Goal: Task Accomplishment & Management: Use online tool/utility

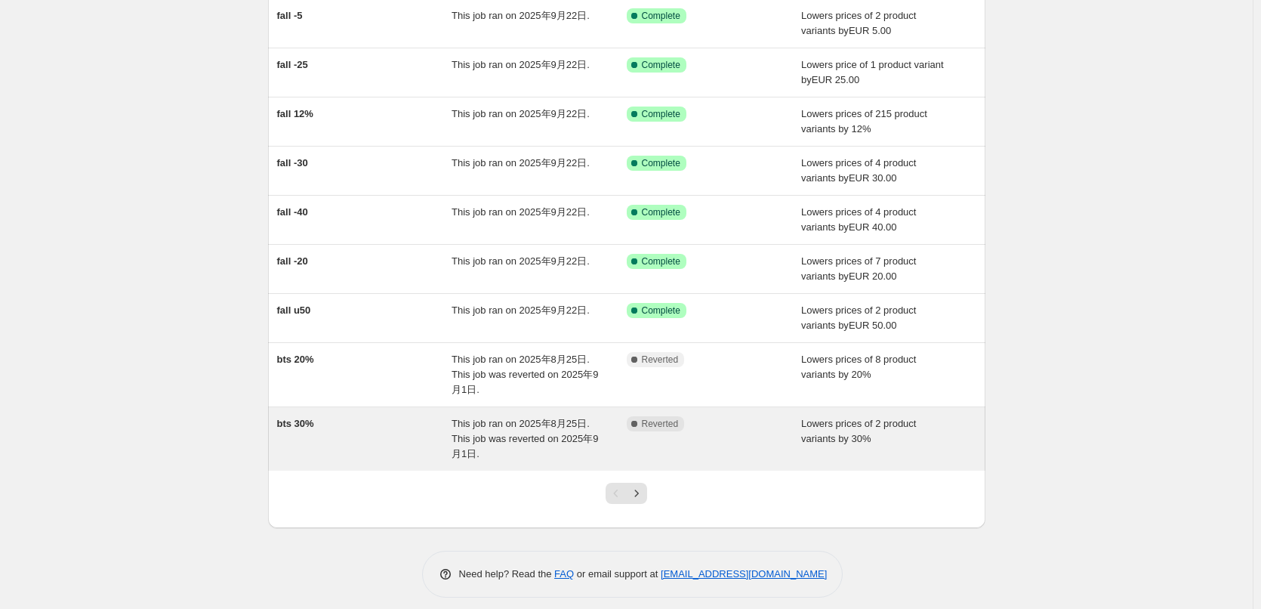
scroll to position [199, 0]
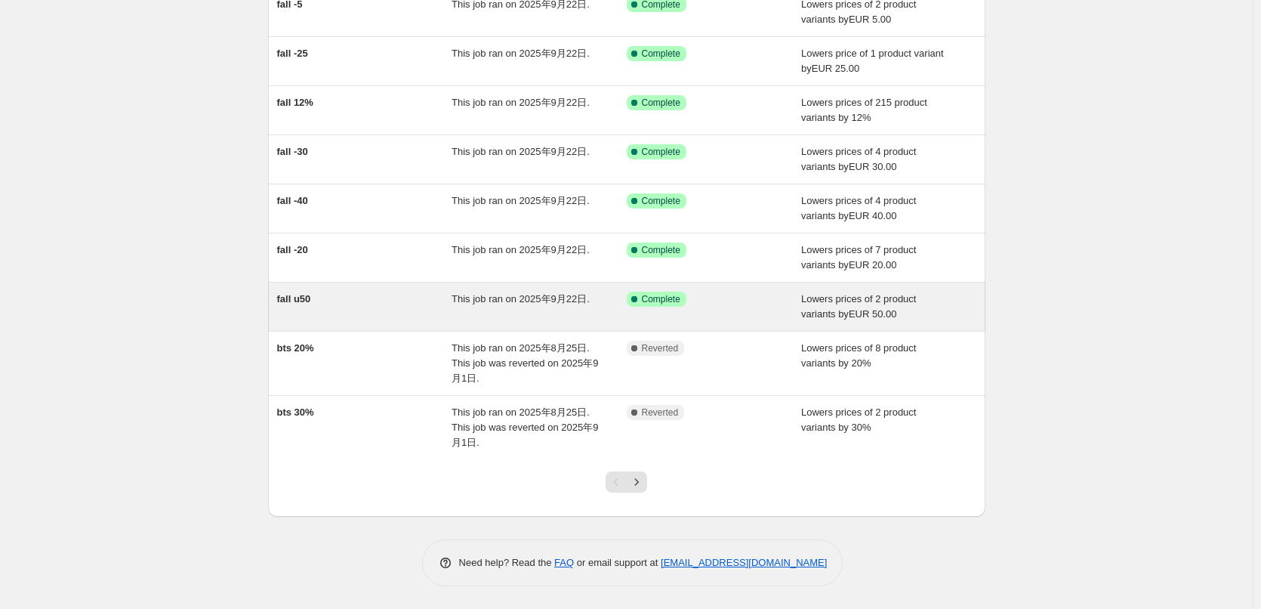
click at [747, 296] on div "Success Complete Complete" at bounding box center [703, 299] width 153 height 15
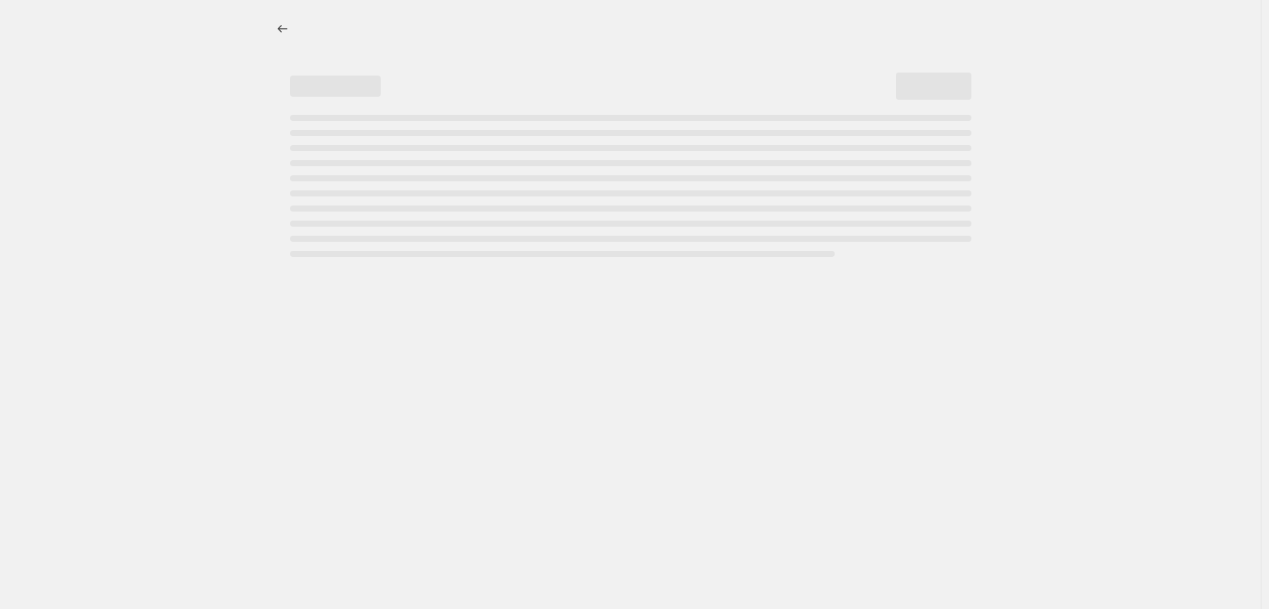
select select "by"
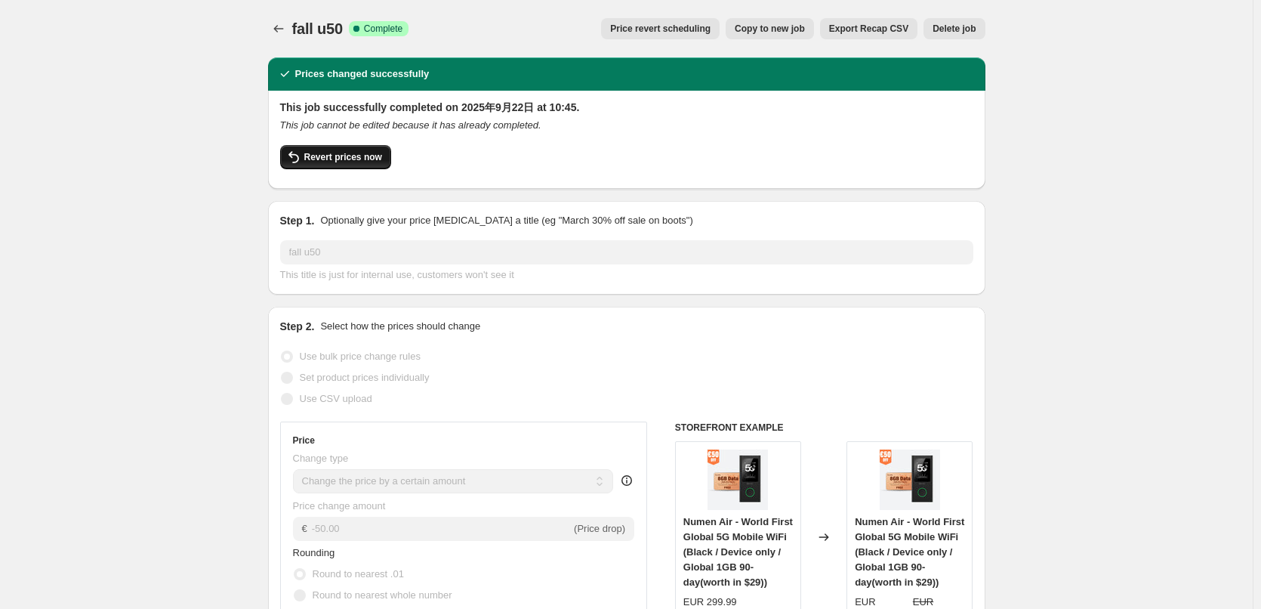
click at [329, 156] on span "Revert prices now" at bounding box center [343, 157] width 78 height 12
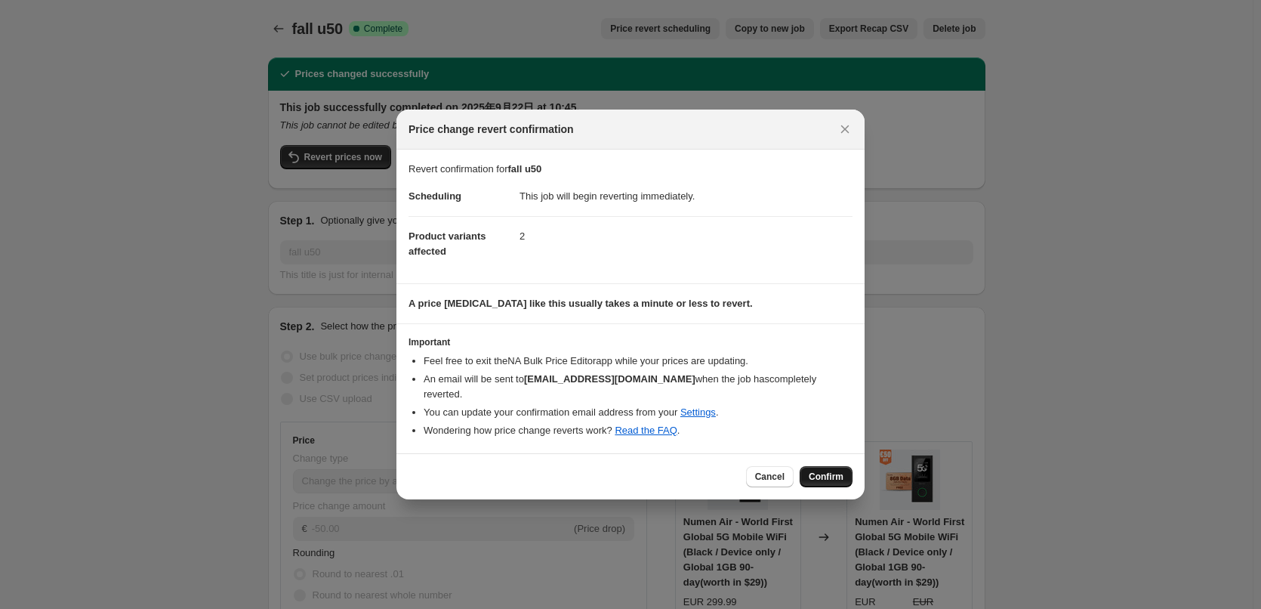
click at [818, 466] on button "Confirm" at bounding box center [826, 476] width 53 height 21
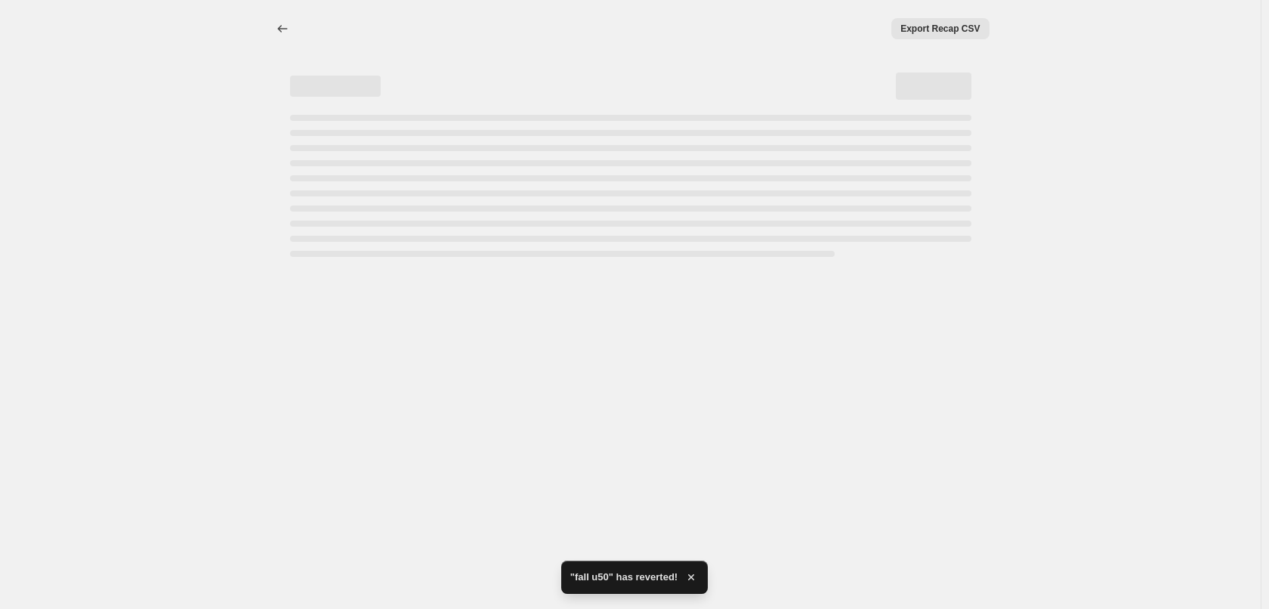
select select "by"
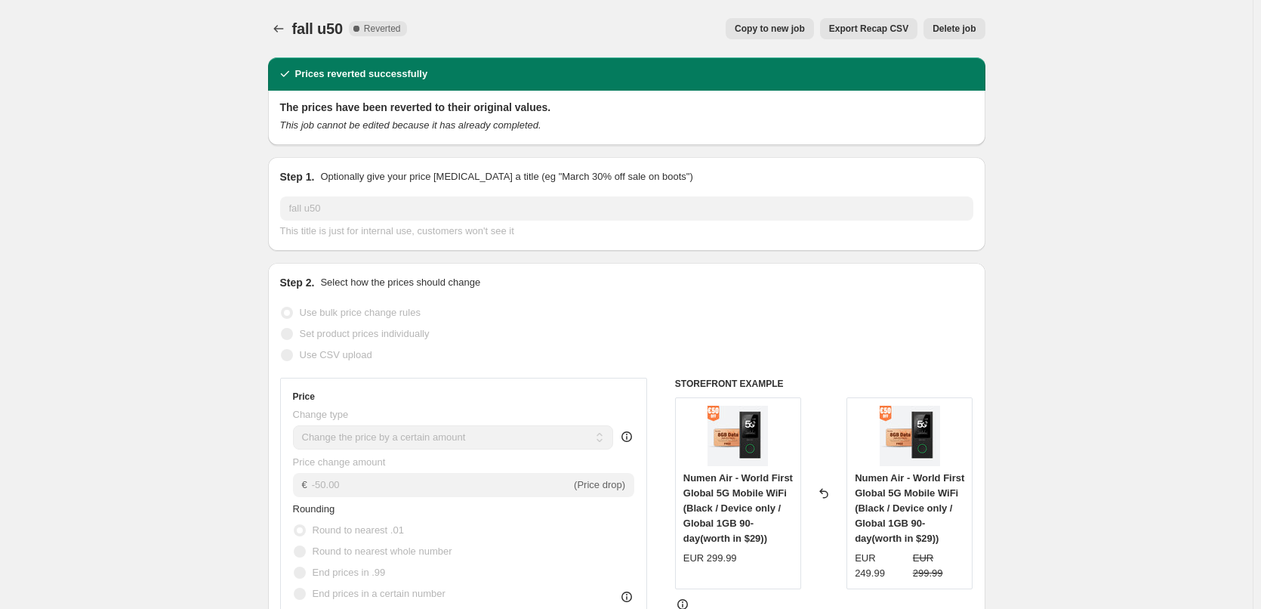
click at [274, 36] on icon "Price change jobs" at bounding box center [278, 28] width 15 height 15
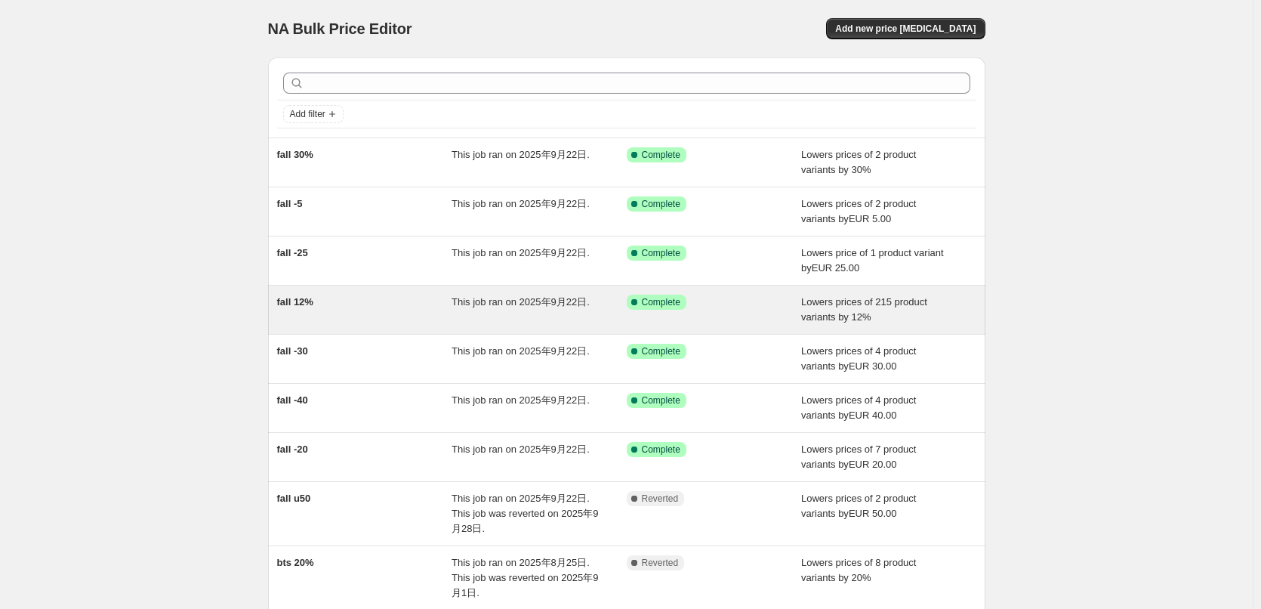
click at [677, 310] on div "Success Complete Complete" at bounding box center [714, 310] width 175 height 30
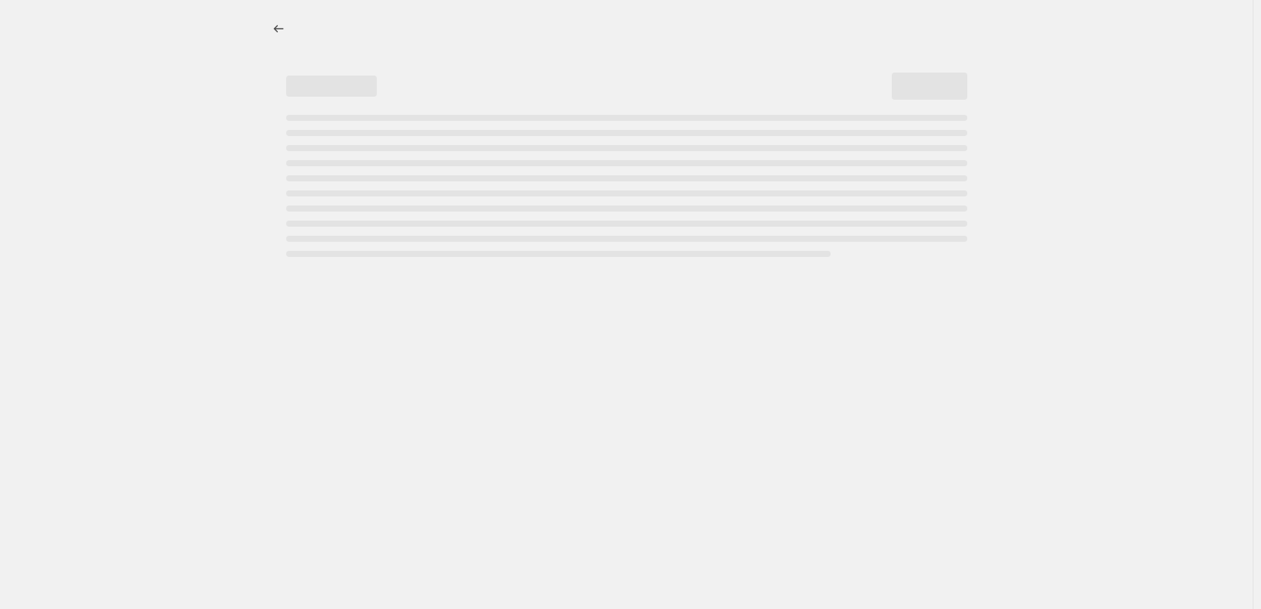
select select "percentage"
select select "collection"
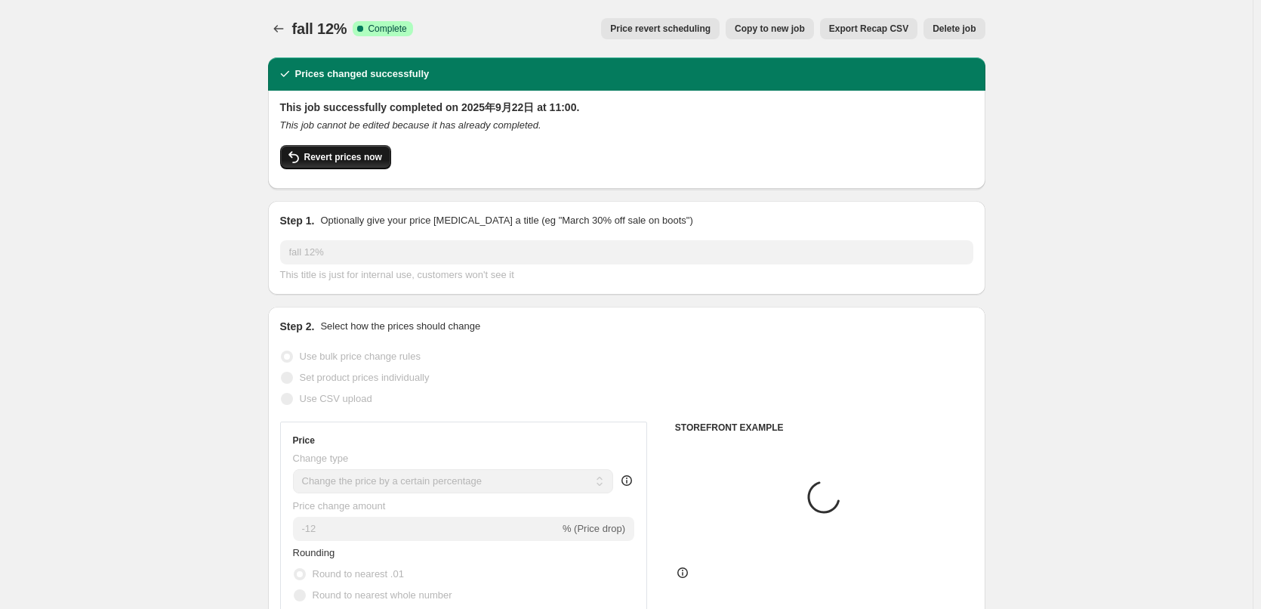
click at [354, 150] on button "Revert prices now" at bounding box center [335, 157] width 111 height 24
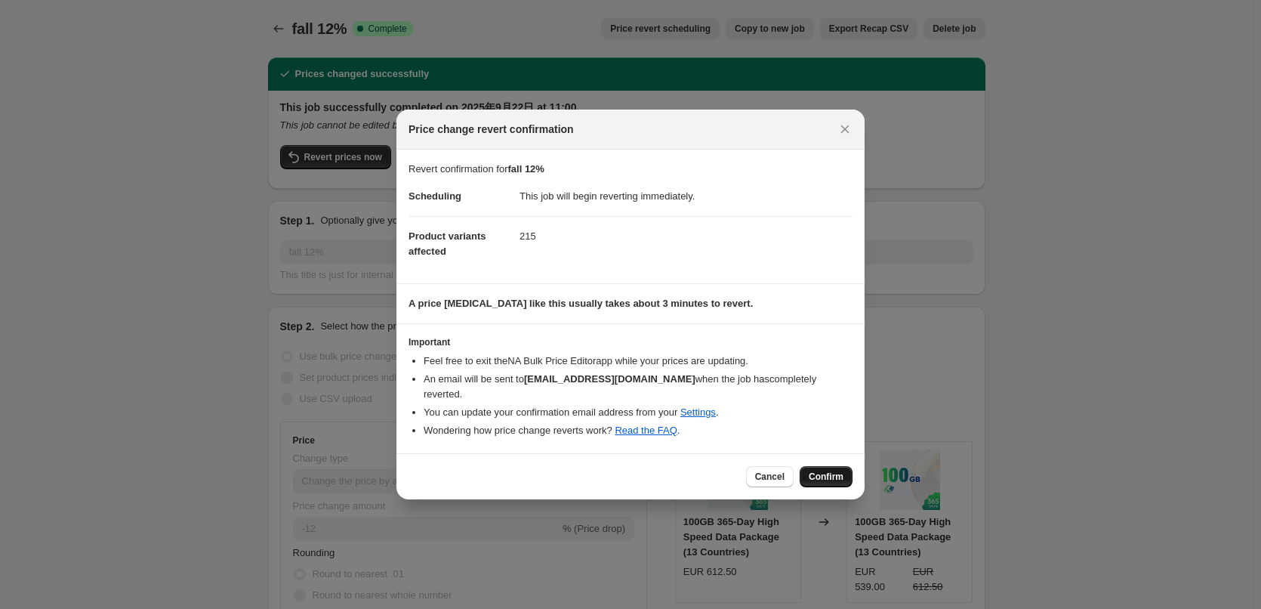
click at [823, 471] on span "Confirm" at bounding box center [826, 477] width 35 height 12
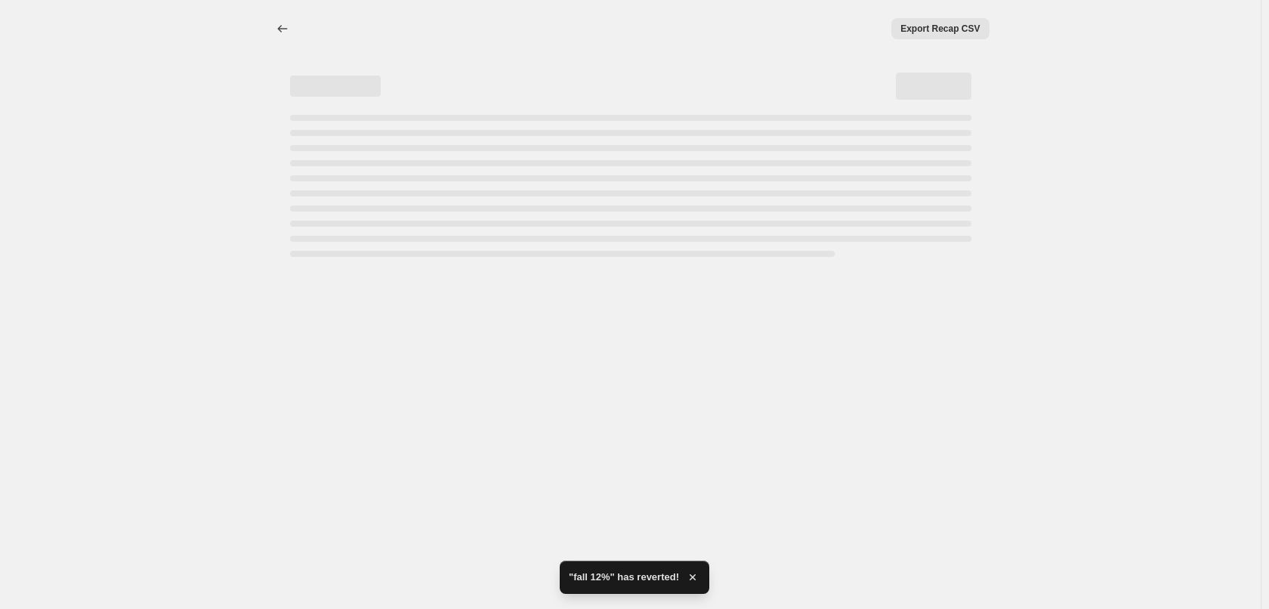
select select "percentage"
select select "collection"
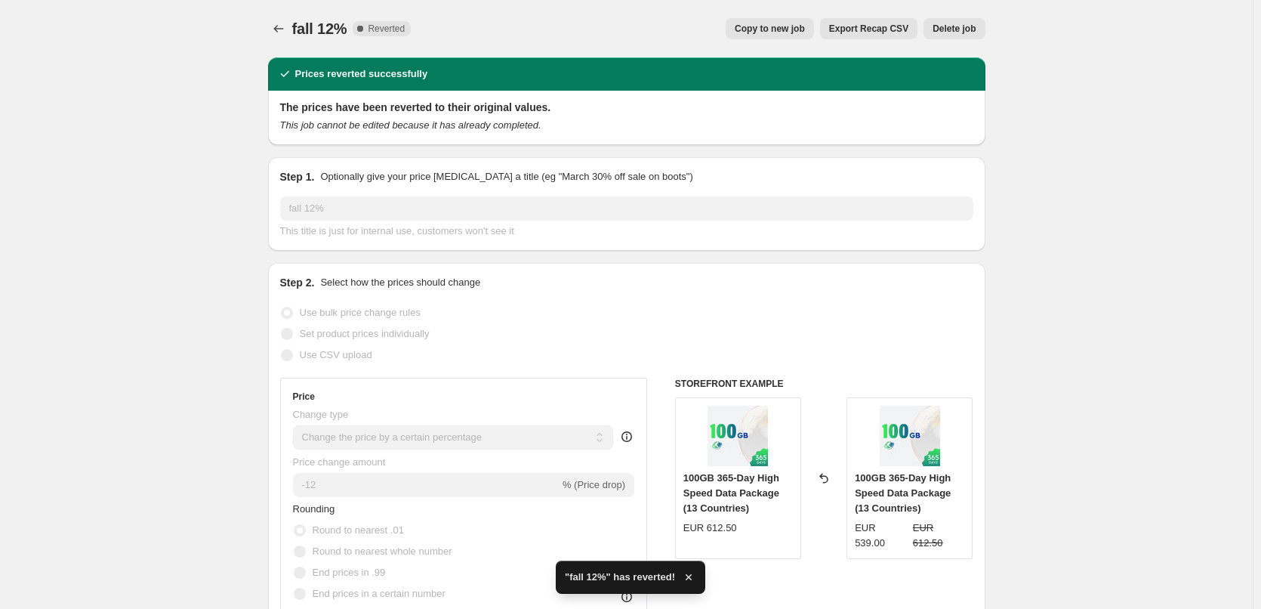
click at [281, 28] on icon "Price change jobs" at bounding box center [278, 28] width 15 height 15
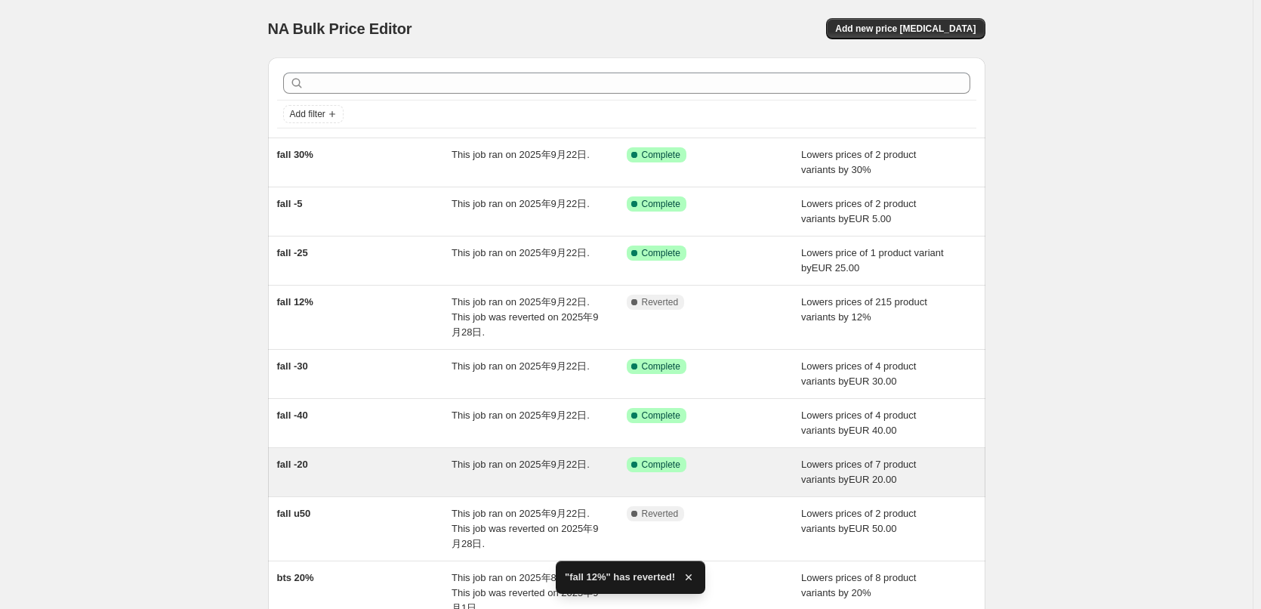
click at [721, 458] on div "Success Complete Complete" at bounding box center [703, 464] width 153 height 15
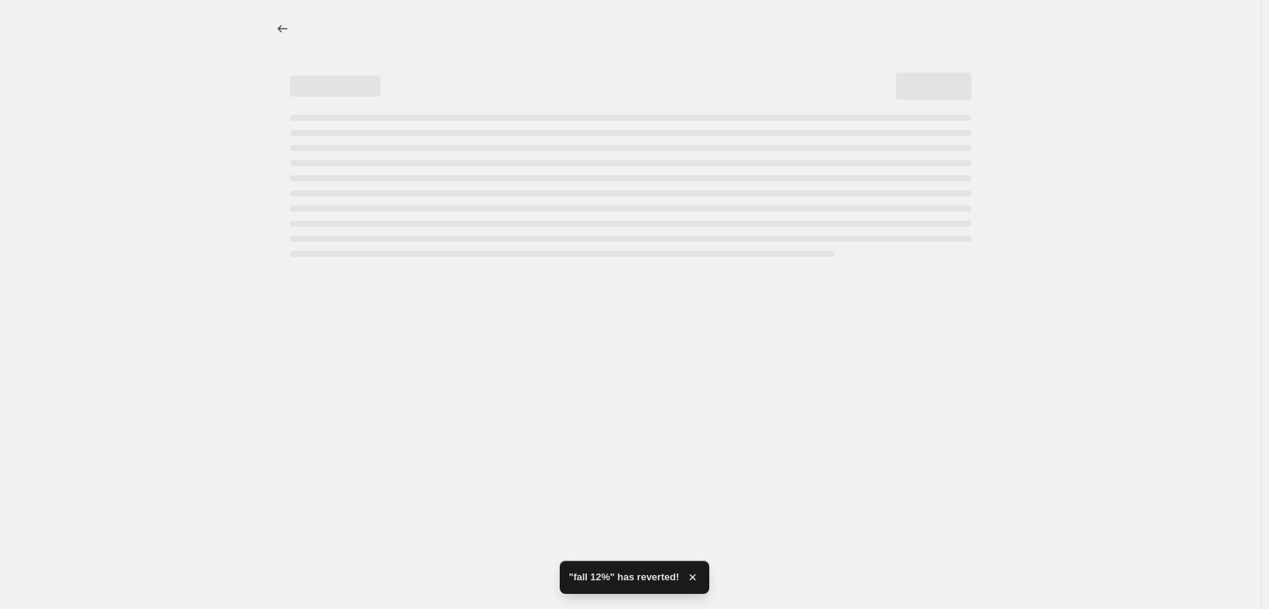
select select "by"
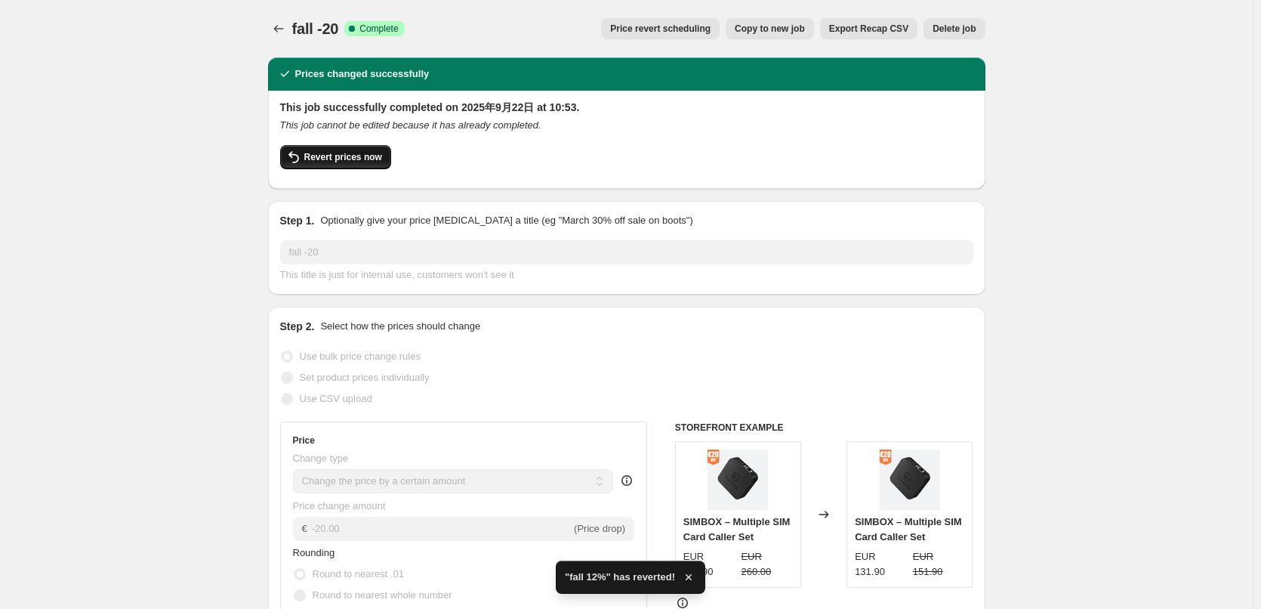
click at [342, 160] on span "Revert prices now" at bounding box center [343, 157] width 78 height 12
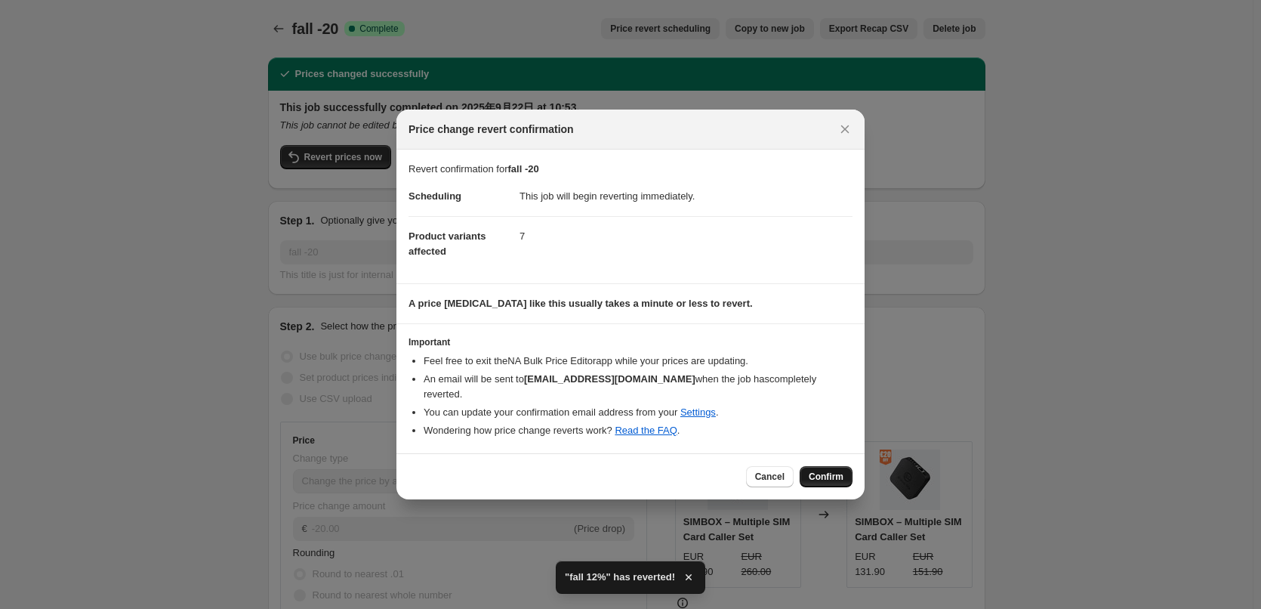
click at [821, 471] on span "Confirm" at bounding box center [826, 477] width 35 height 12
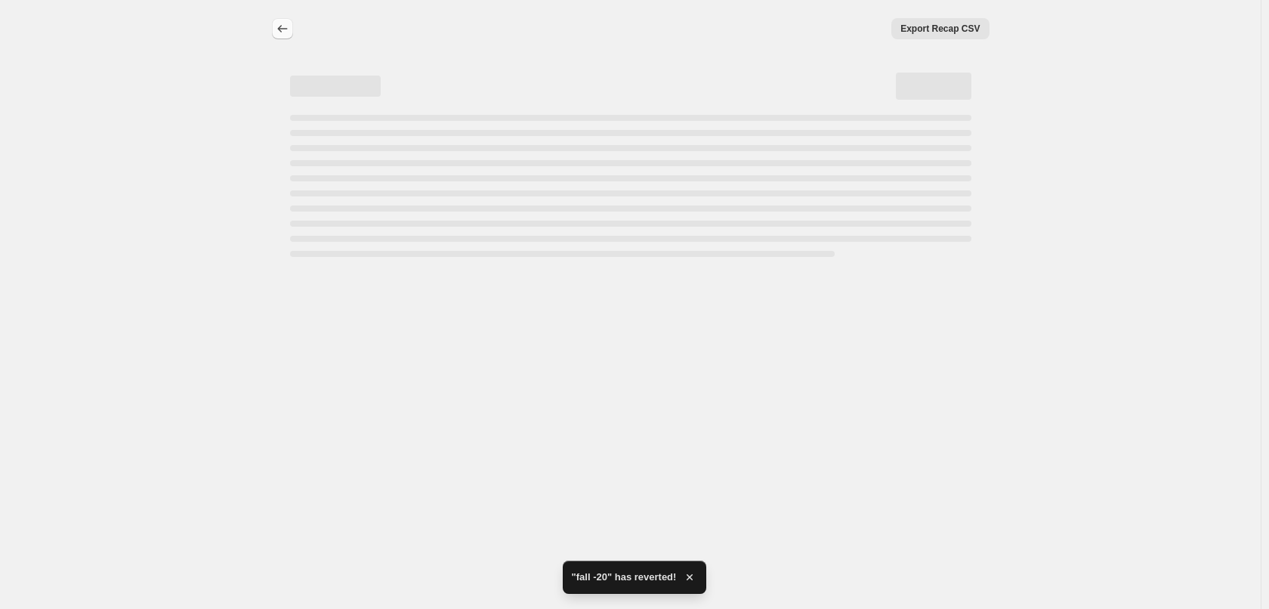
select select "by"
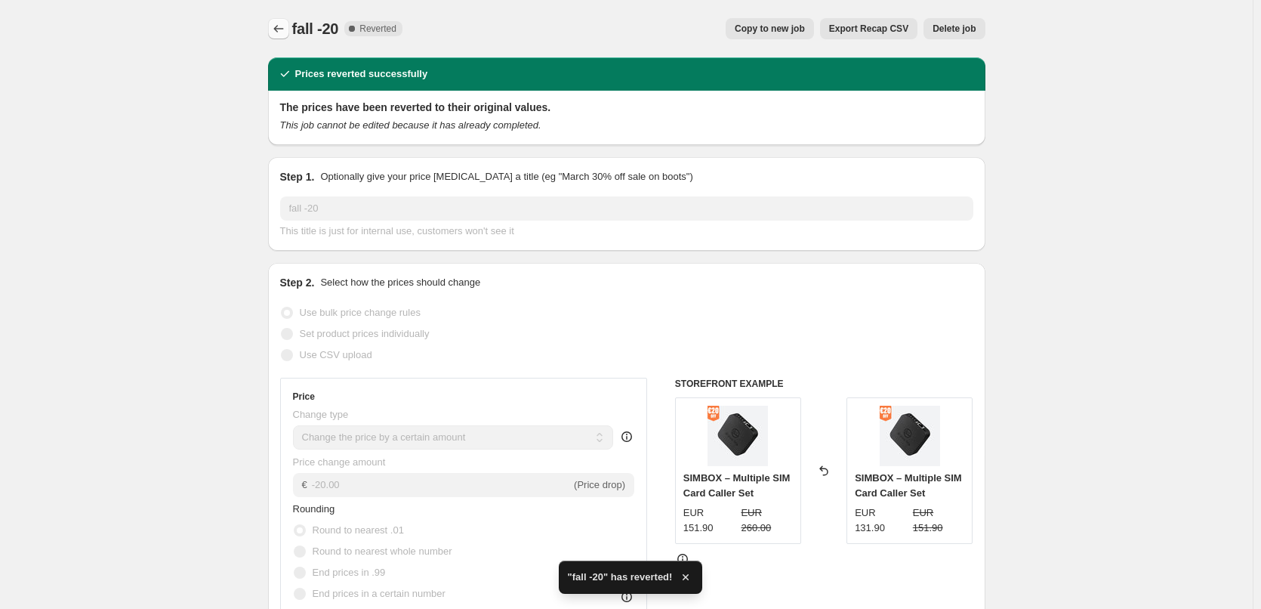
click at [276, 29] on icon "Price change jobs" at bounding box center [278, 28] width 15 height 15
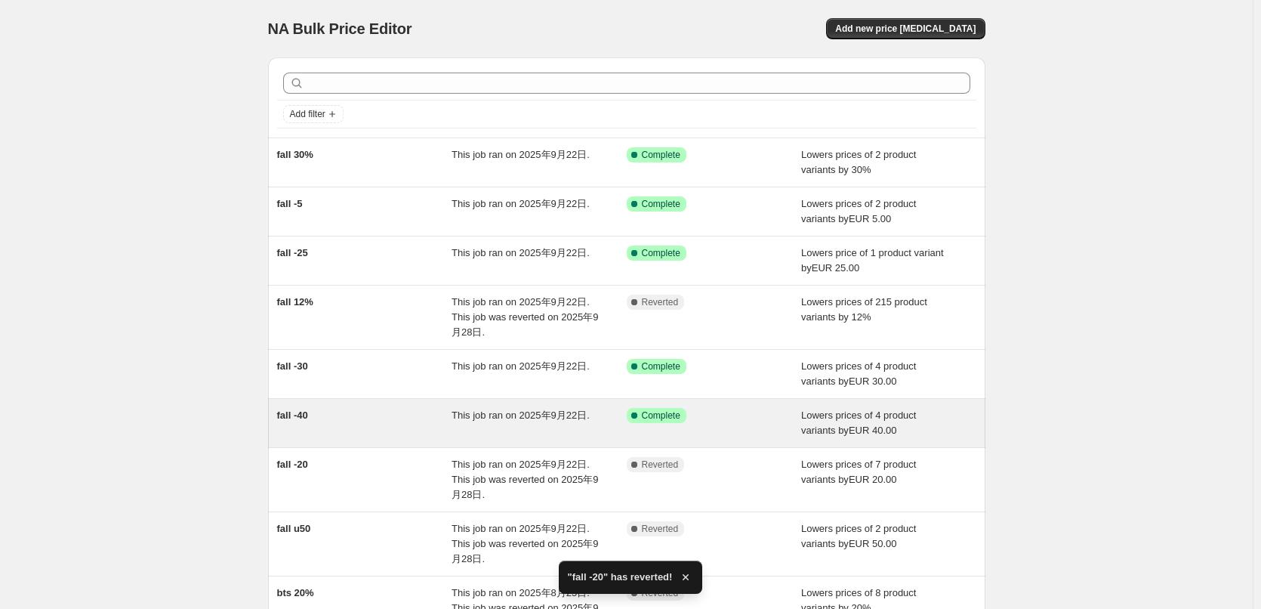
click at [766, 419] on div "Success Complete Complete" at bounding box center [703, 415] width 153 height 15
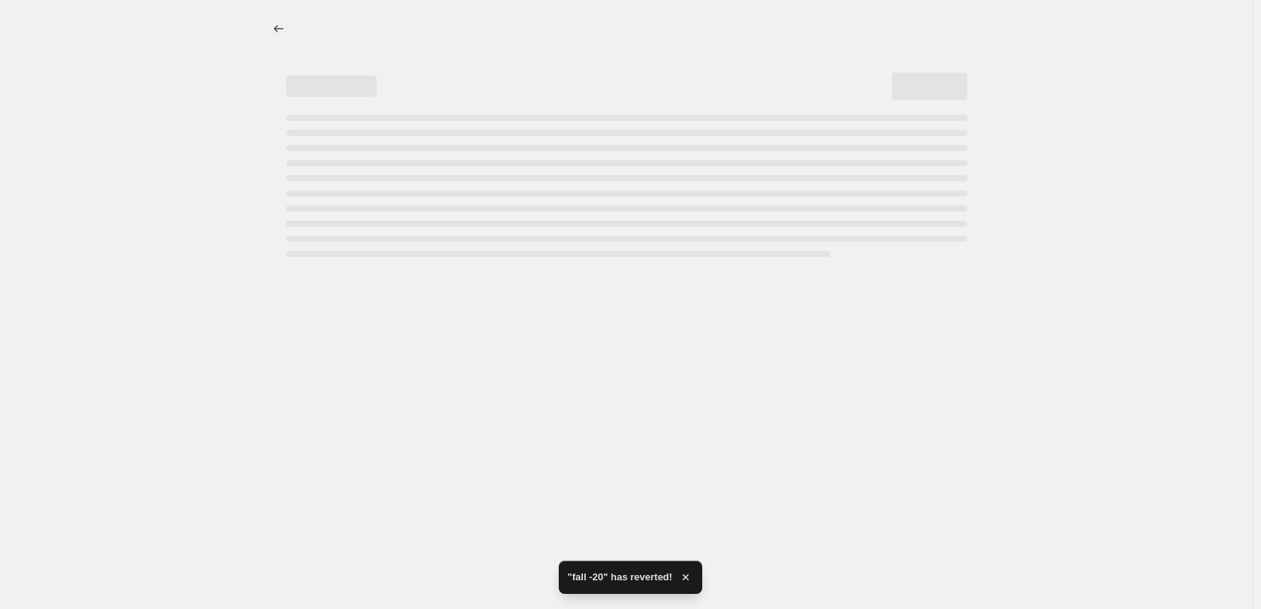
select select "by"
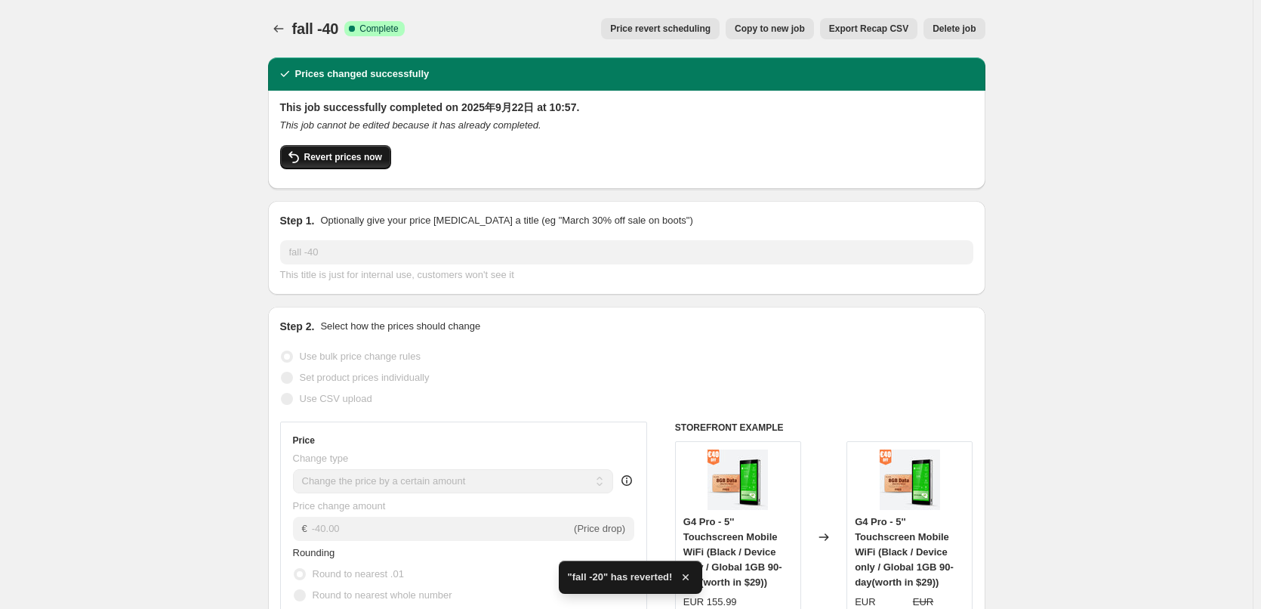
click at [347, 154] on span "Revert prices now" at bounding box center [343, 157] width 78 height 12
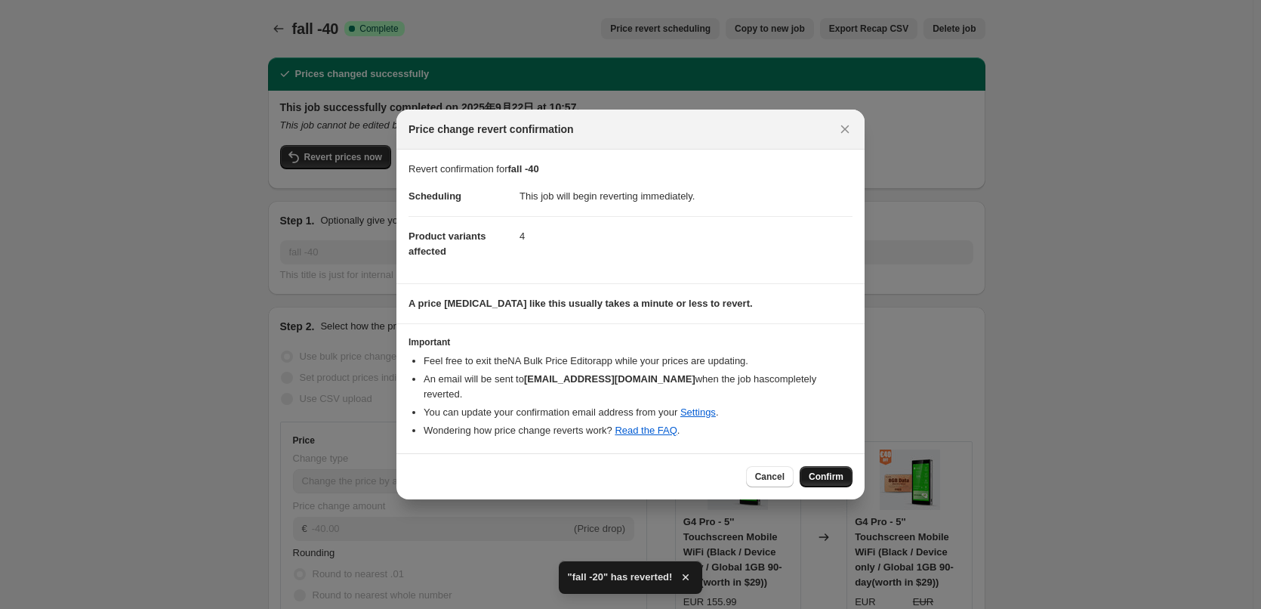
click at [824, 471] on span "Confirm" at bounding box center [826, 477] width 35 height 12
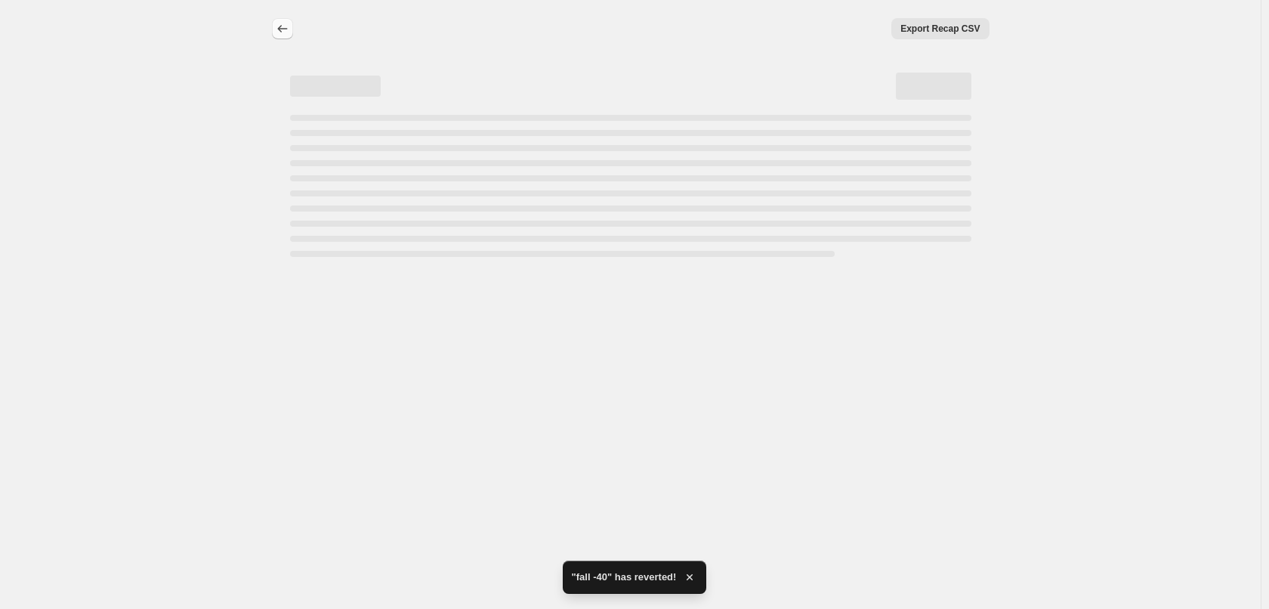
select select "by"
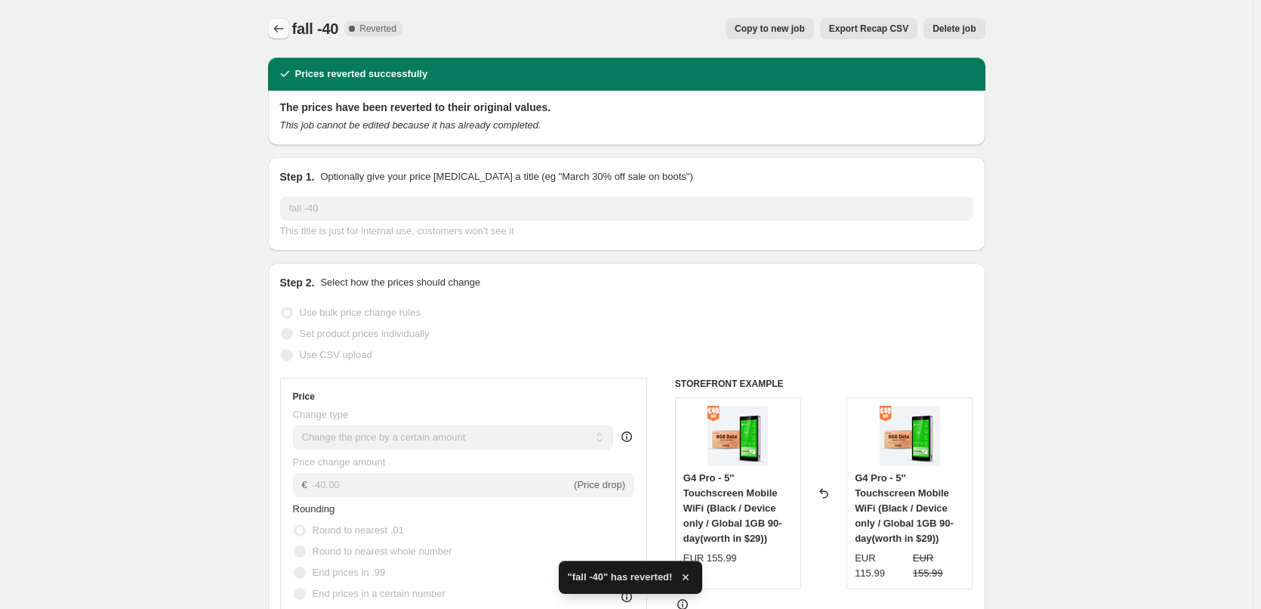
click at [279, 29] on icon "Price change jobs" at bounding box center [278, 29] width 10 height 8
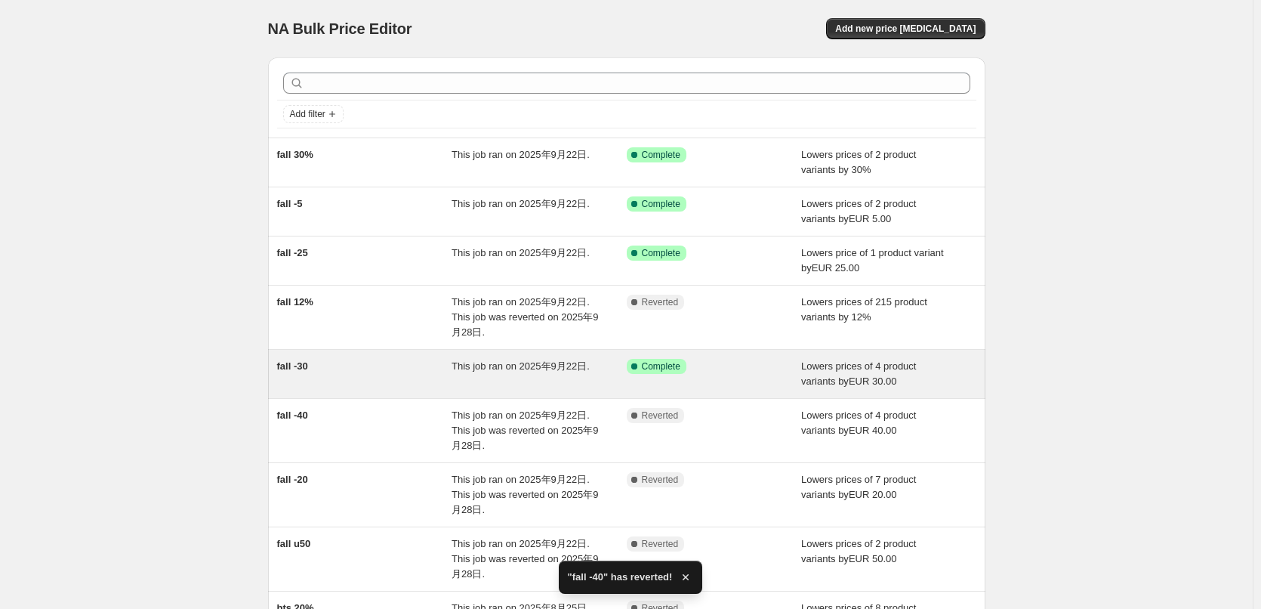
click at [717, 375] on div "Success Complete Complete" at bounding box center [714, 374] width 175 height 30
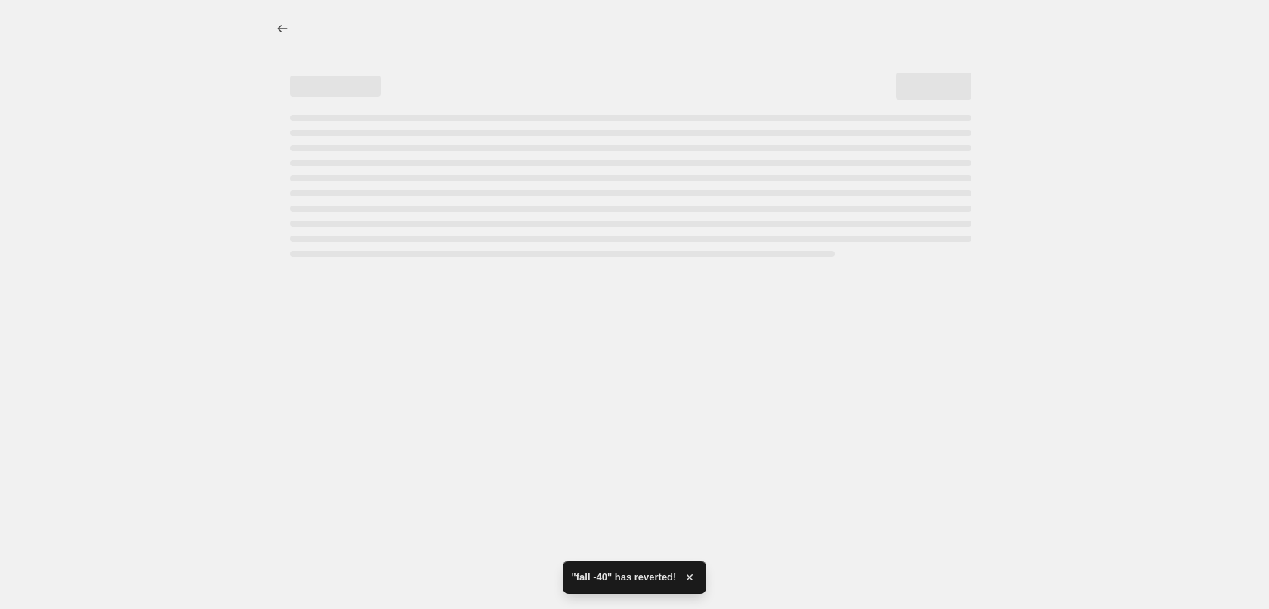
select select "by"
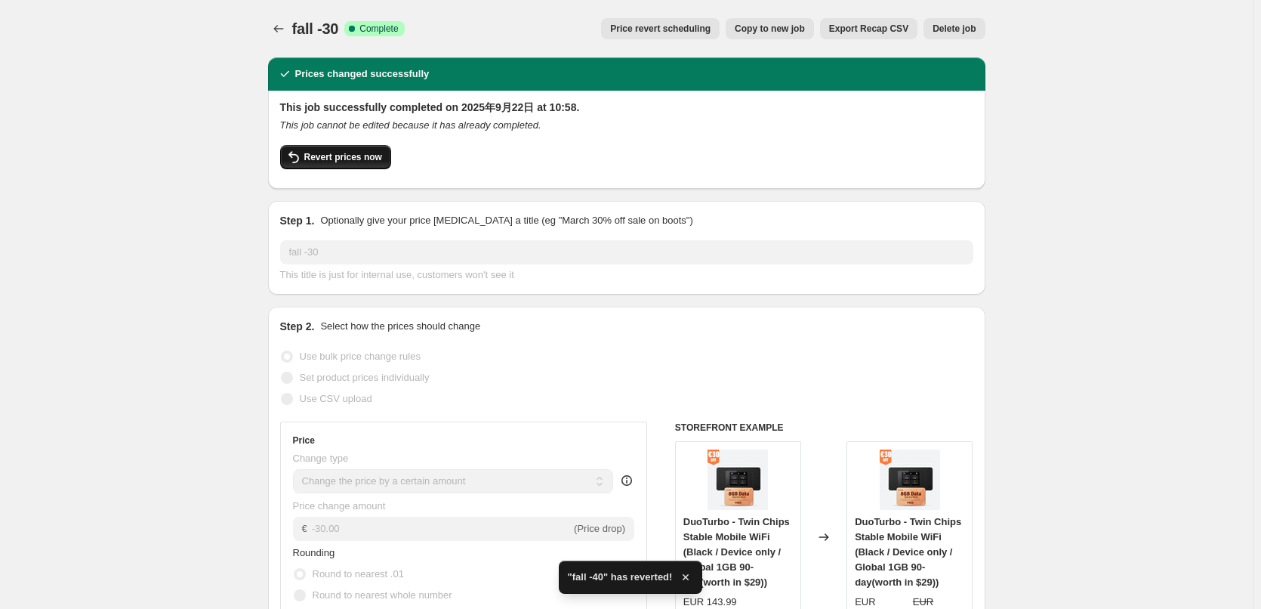
click at [343, 160] on span "Revert prices now" at bounding box center [343, 157] width 78 height 12
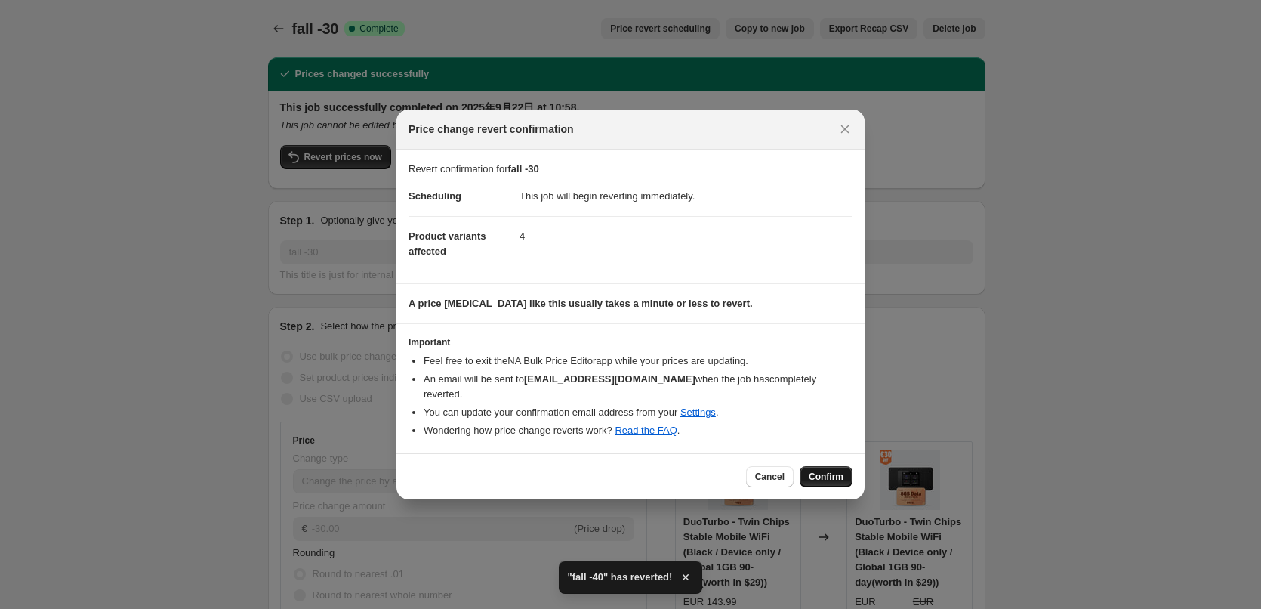
click at [825, 477] on button "Confirm" at bounding box center [826, 476] width 53 height 21
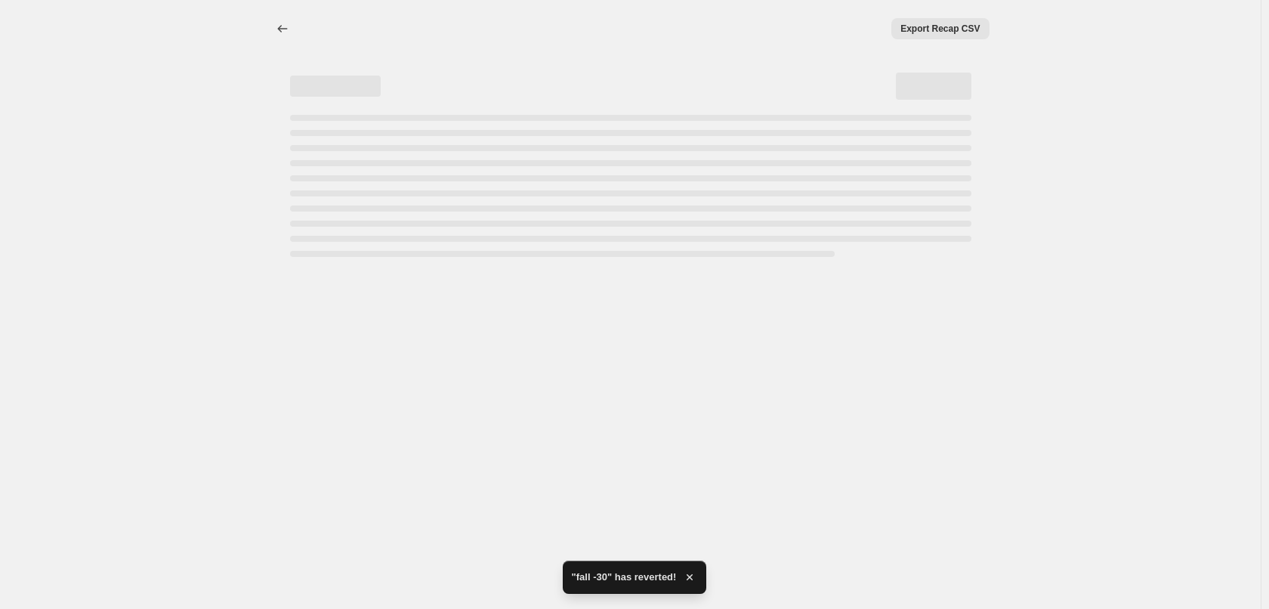
select select "by"
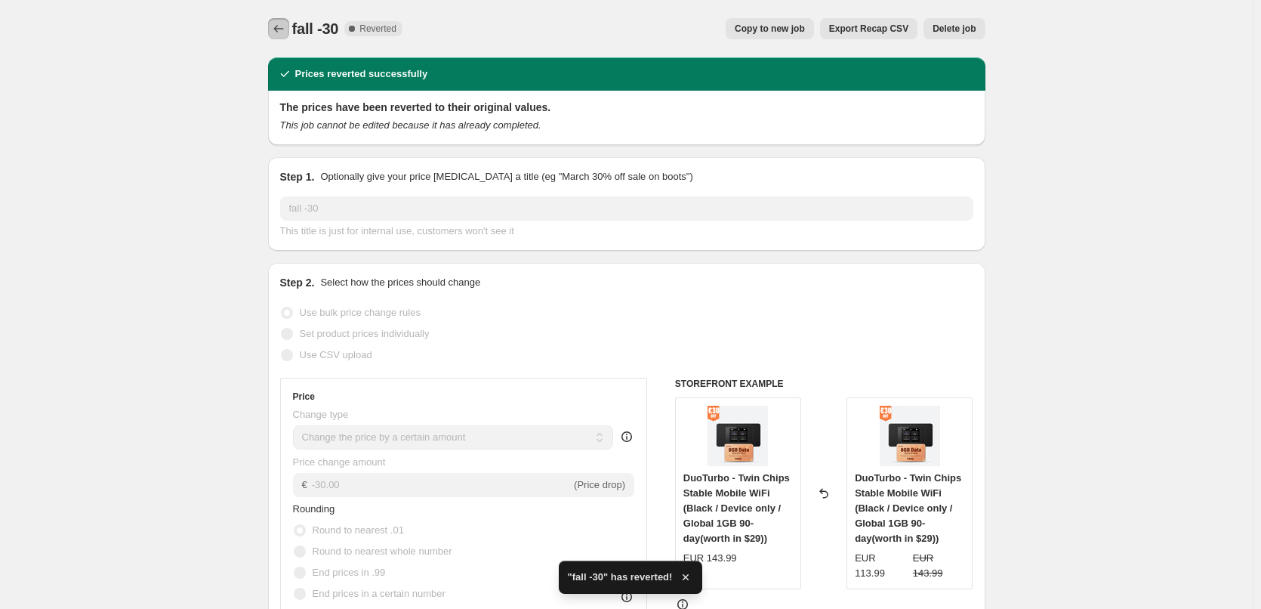
click at [284, 20] on button "Price change jobs" at bounding box center [278, 28] width 21 height 21
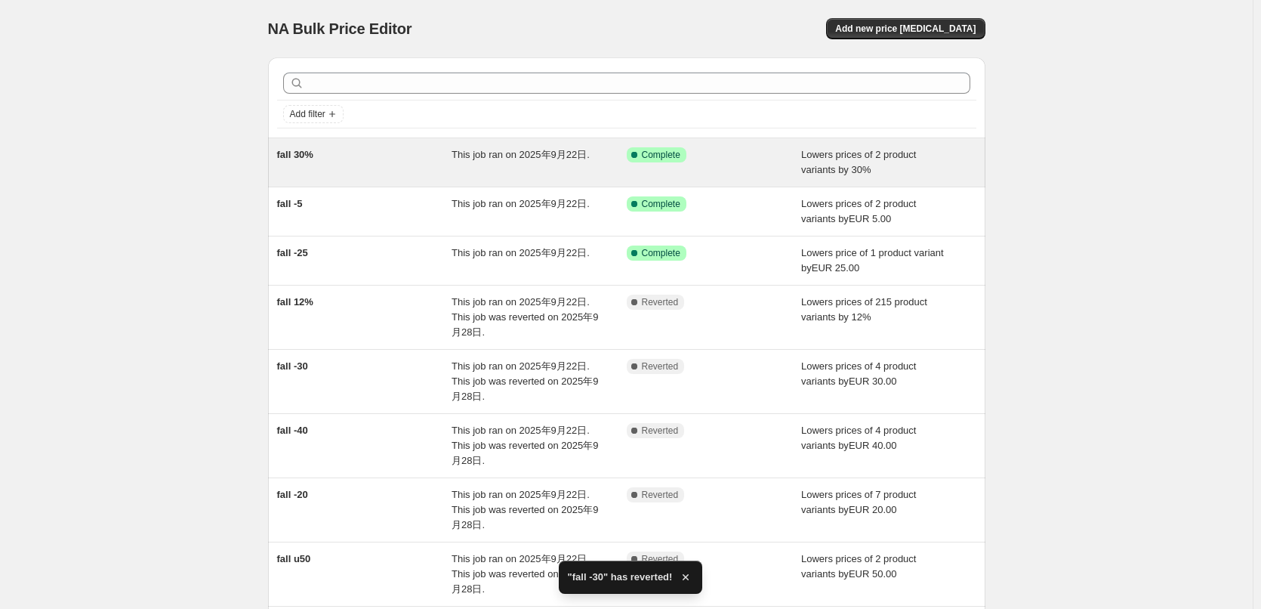
click at [749, 162] on div "Success Complete Complete" at bounding box center [703, 154] width 153 height 15
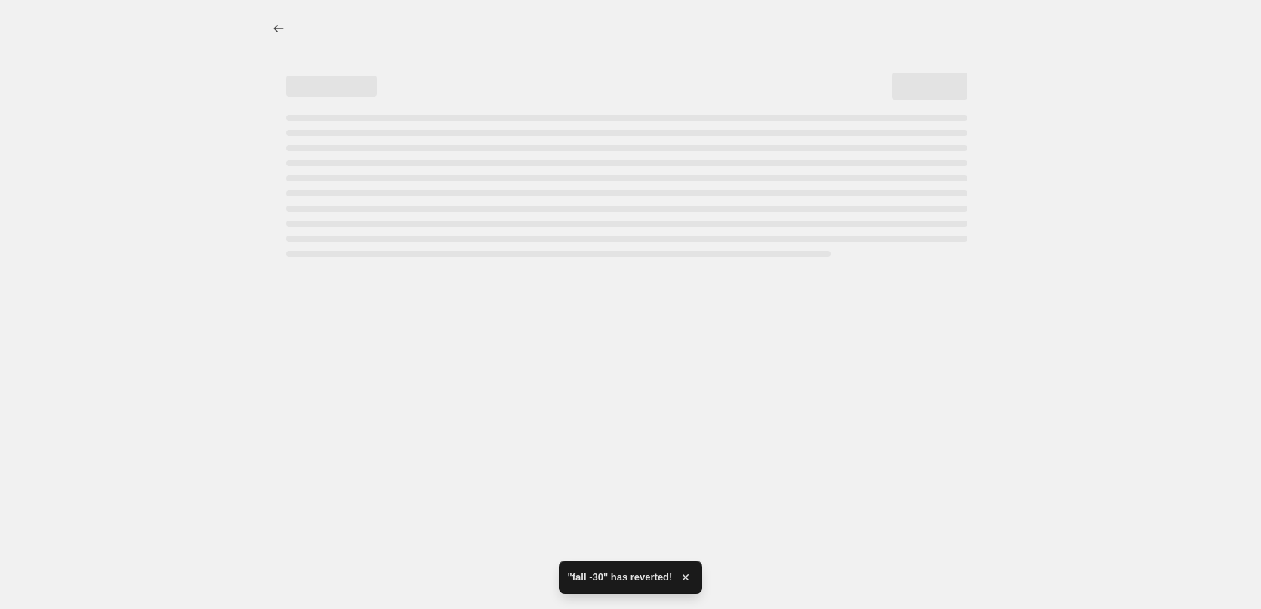
select select "percentage"
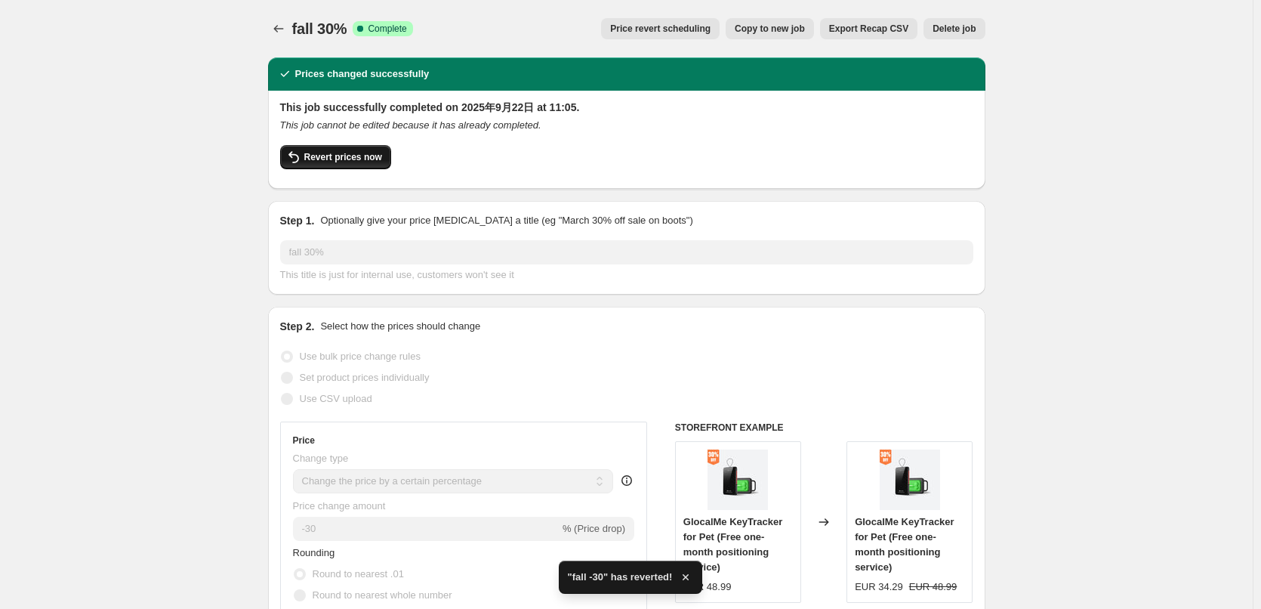
click at [353, 152] on span "Revert prices now" at bounding box center [343, 157] width 78 height 12
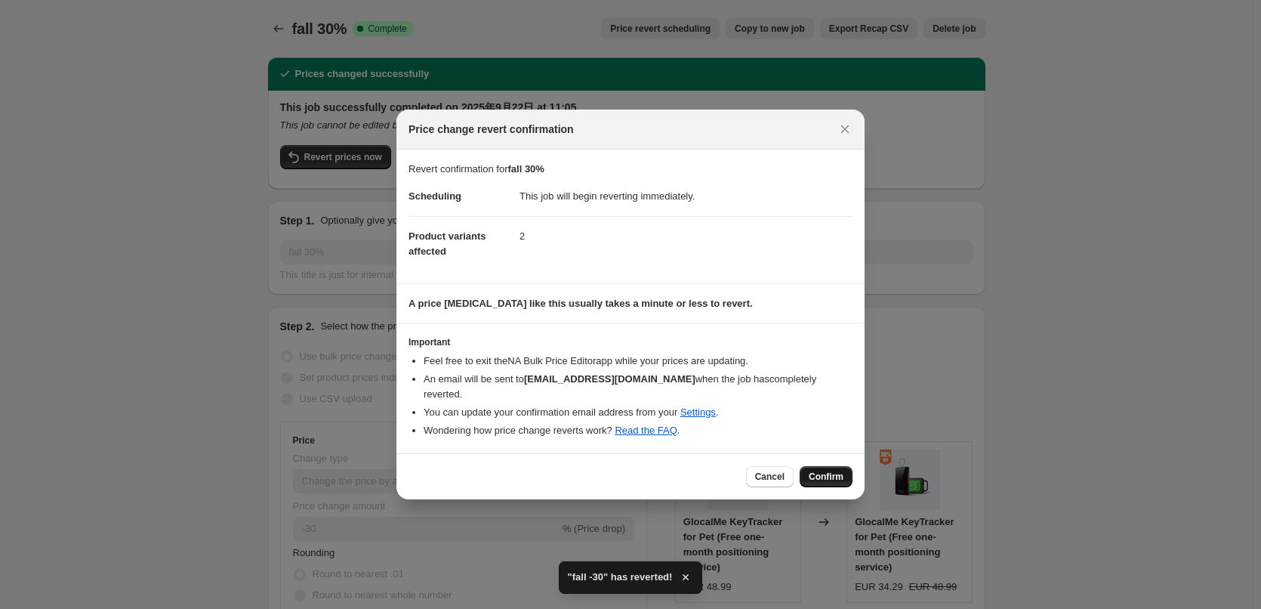
click at [831, 471] on span "Confirm" at bounding box center [826, 477] width 35 height 12
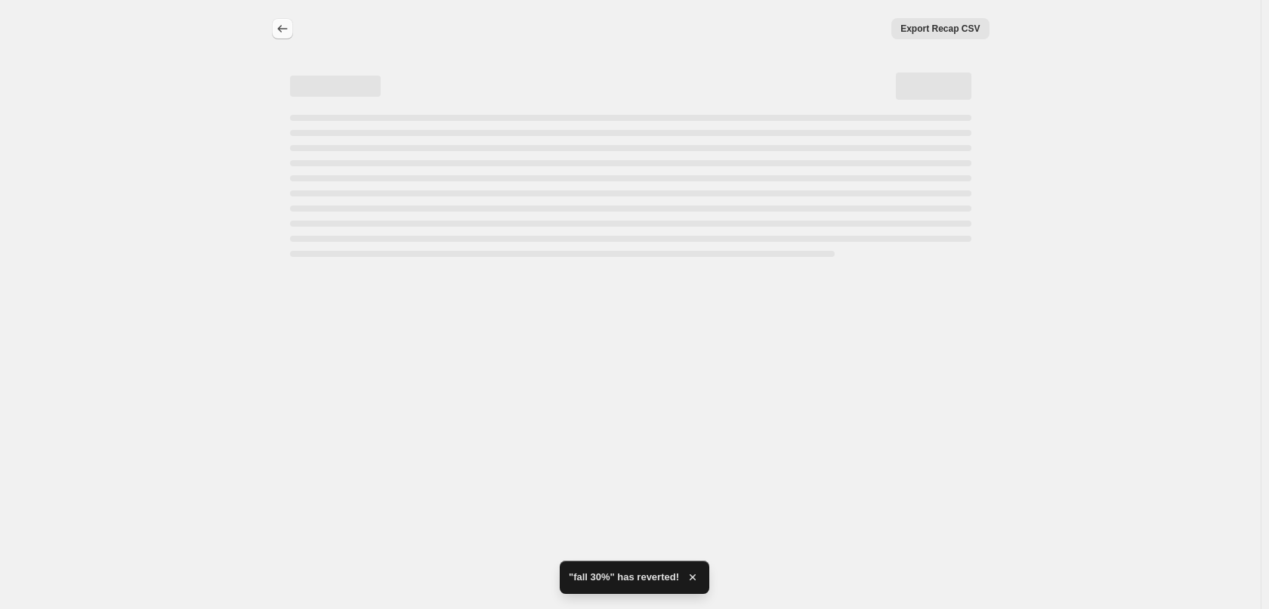
select select "percentage"
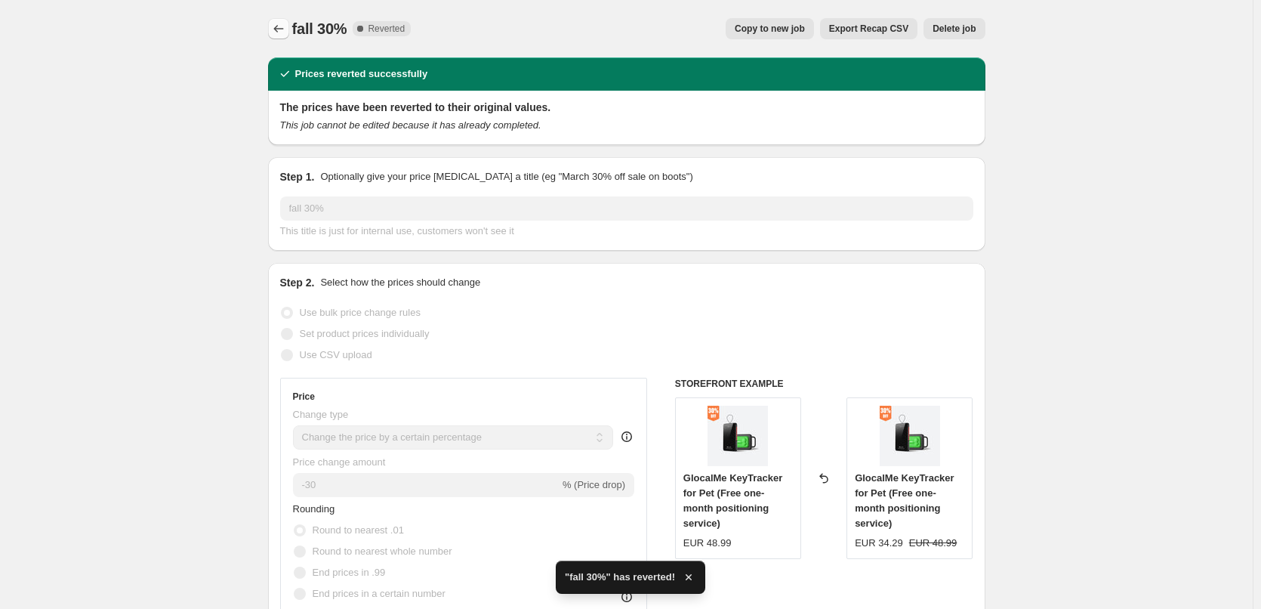
click at [281, 28] on icon "Price change jobs" at bounding box center [278, 28] width 15 height 15
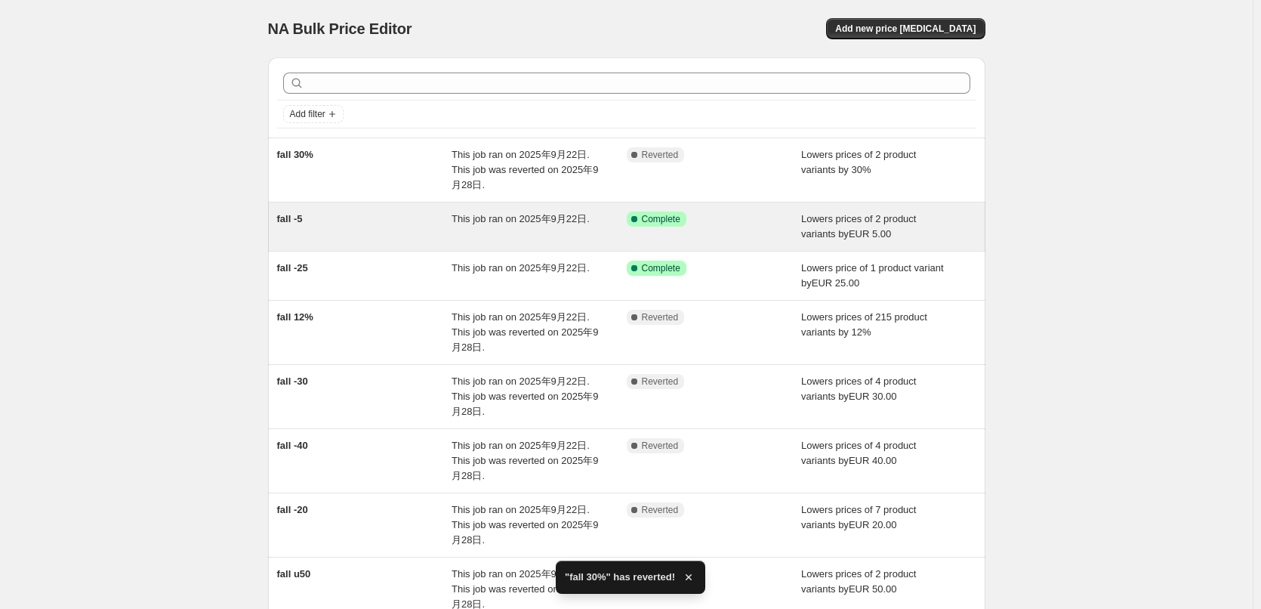
click at [750, 229] on div "Success Complete Complete" at bounding box center [714, 226] width 175 height 30
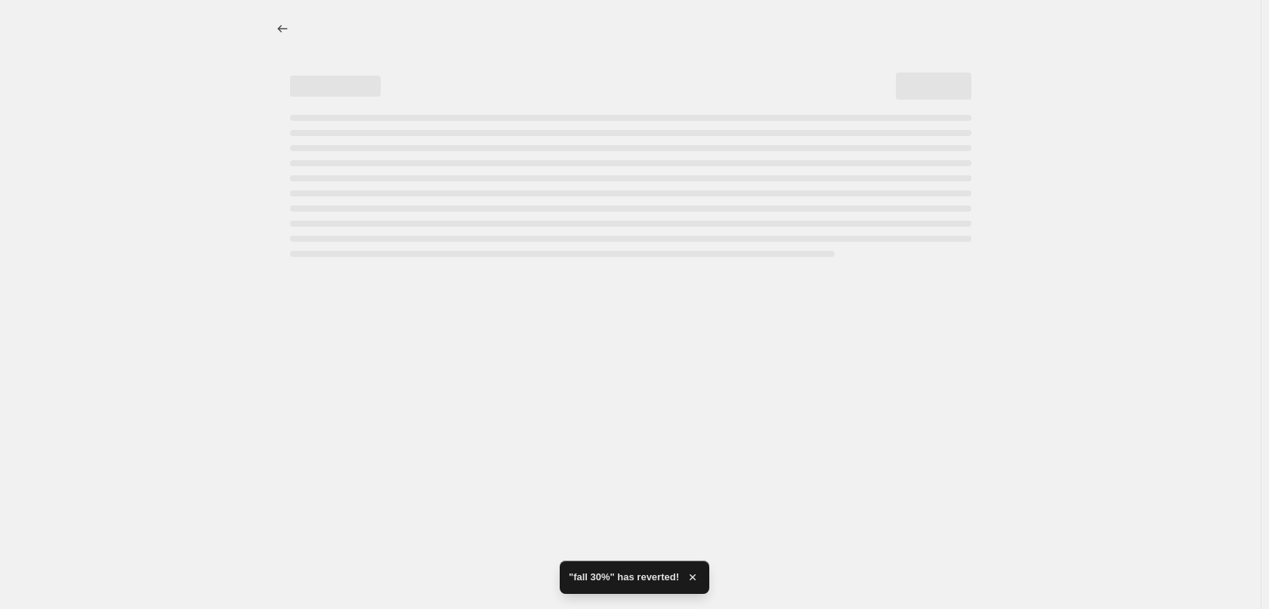
select select "by"
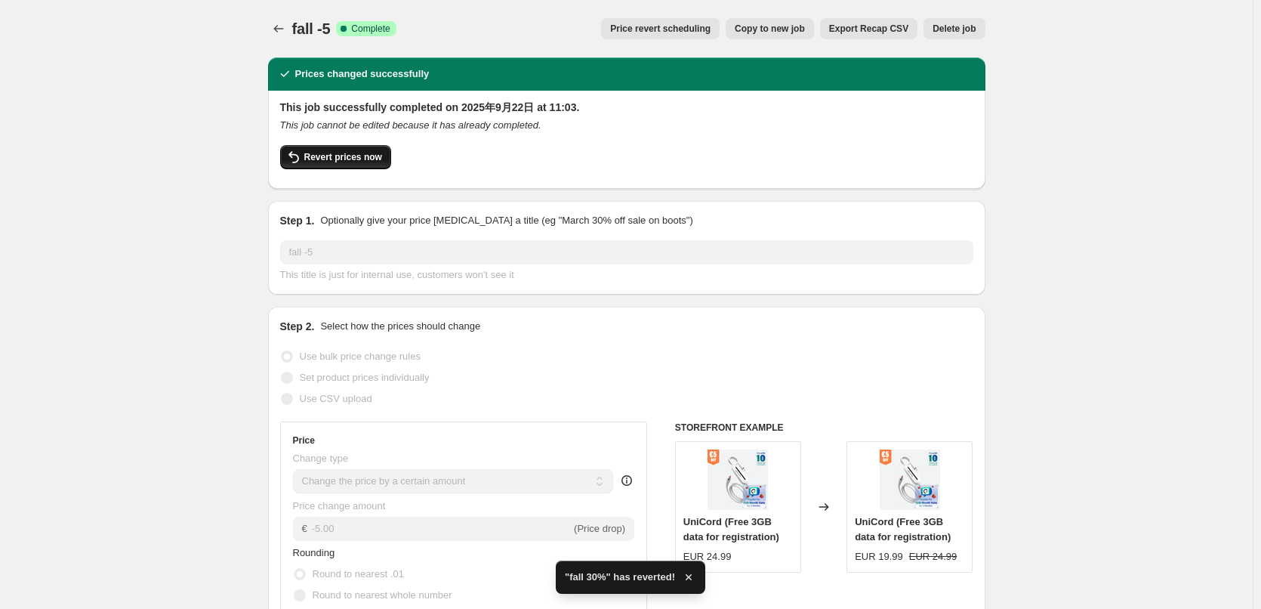
click at [322, 160] on span "Revert prices now" at bounding box center [343, 157] width 78 height 12
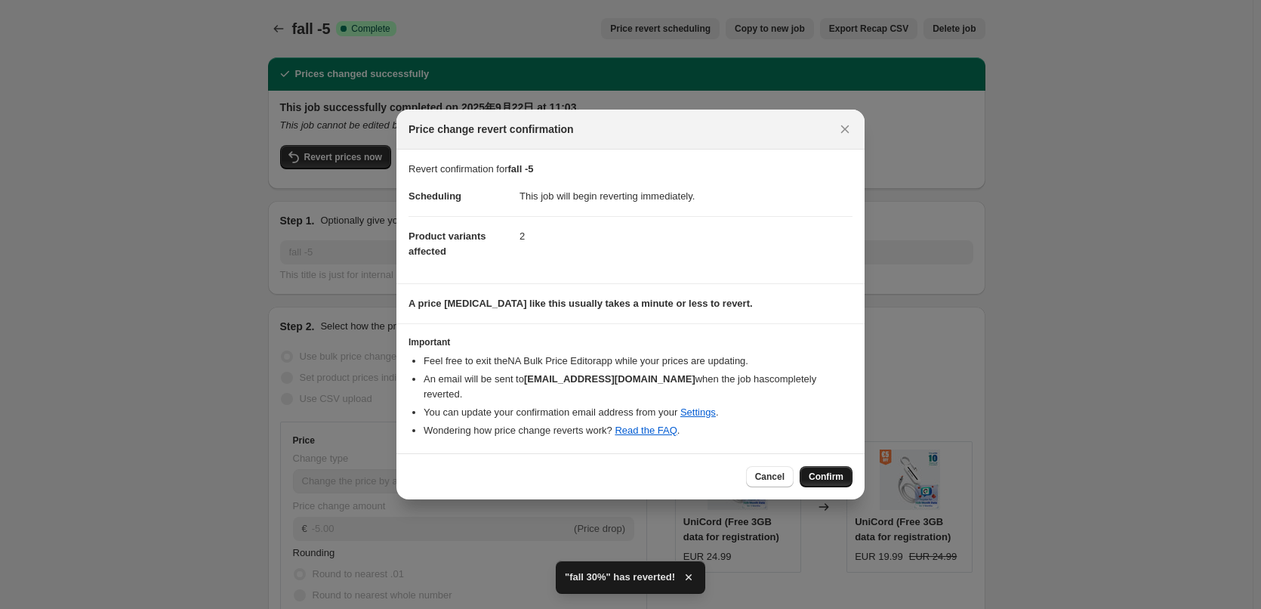
click at [830, 471] on span "Confirm" at bounding box center [826, 477] width 35 height 12
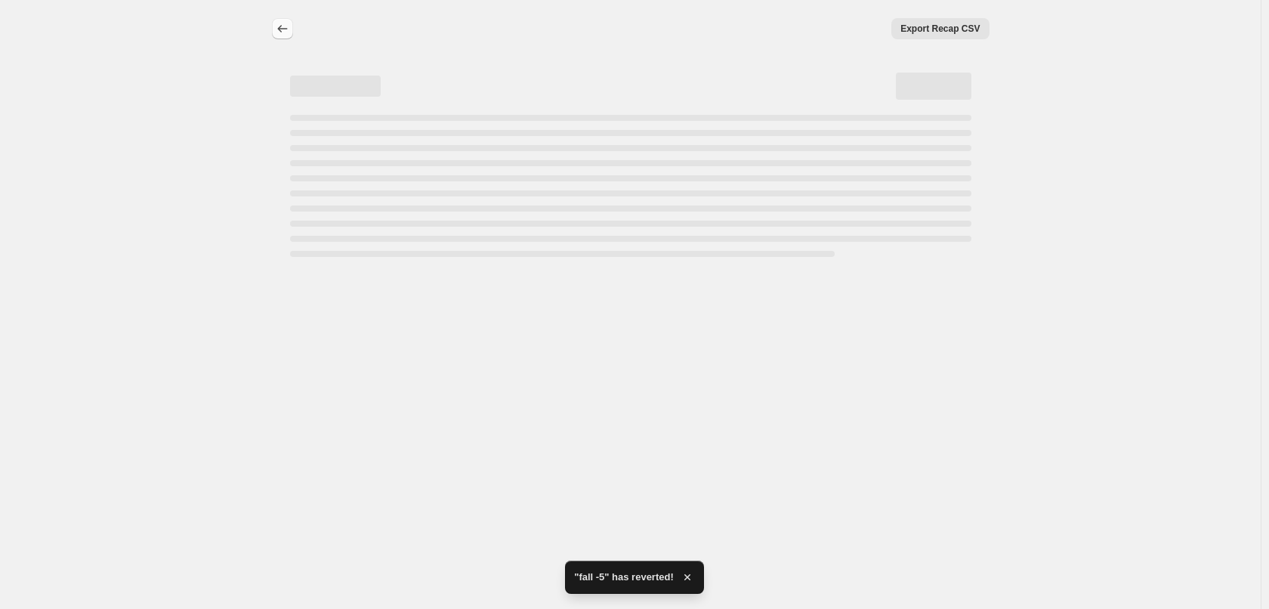
select select "by"
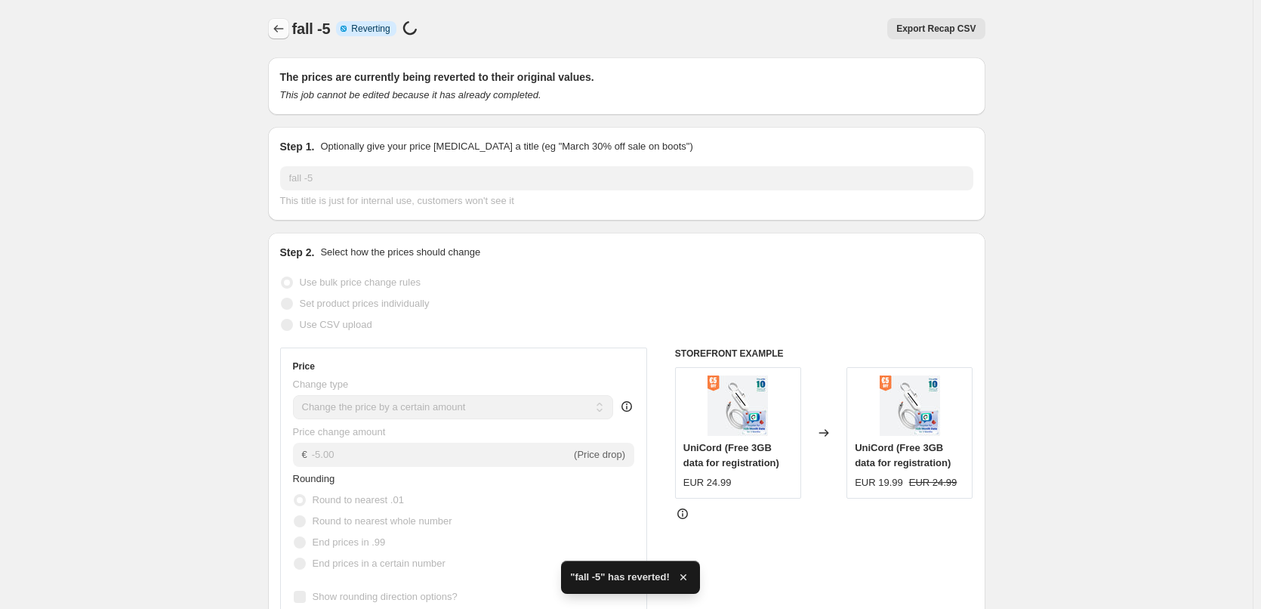
click at [282, 25] on icon "Price change jobs" at bounding box center [278, 28] width 15 height 15
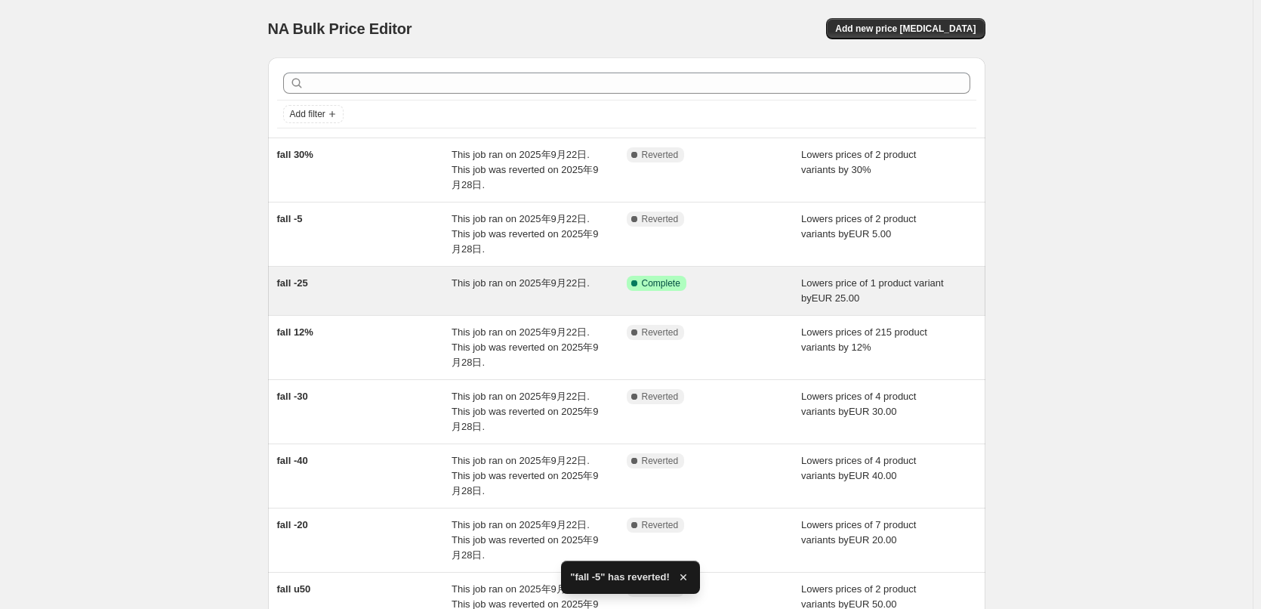
click at [724, 281] on div "Success Complete Complete" at bounding box center [703, 283] width 153 height 15
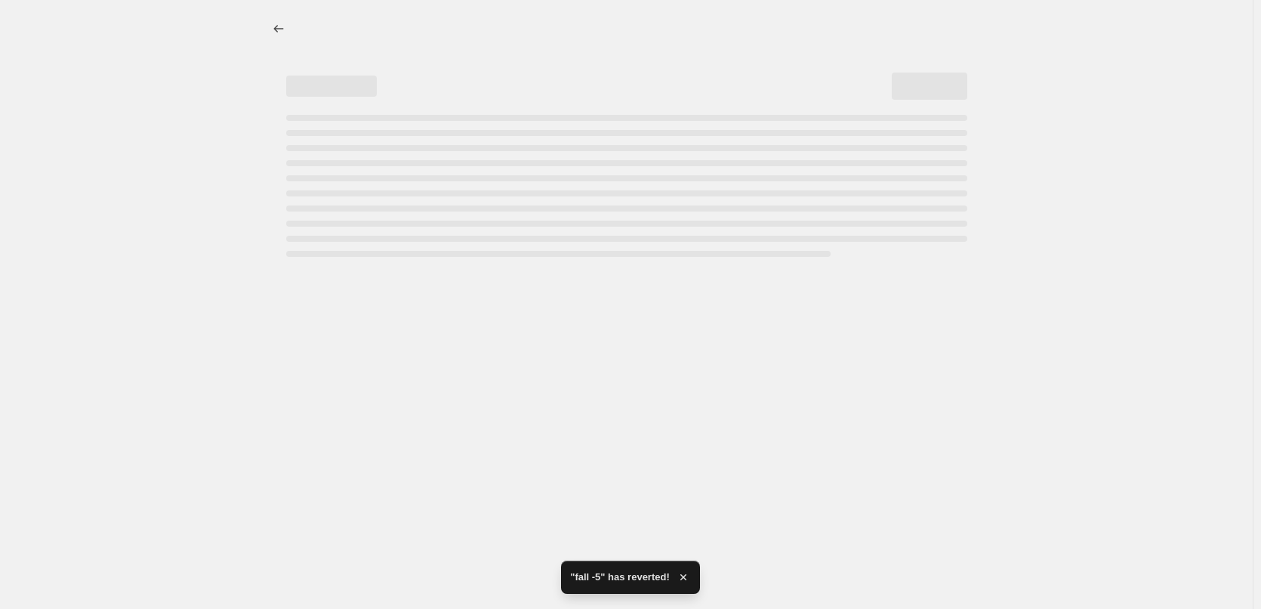
select select "by"
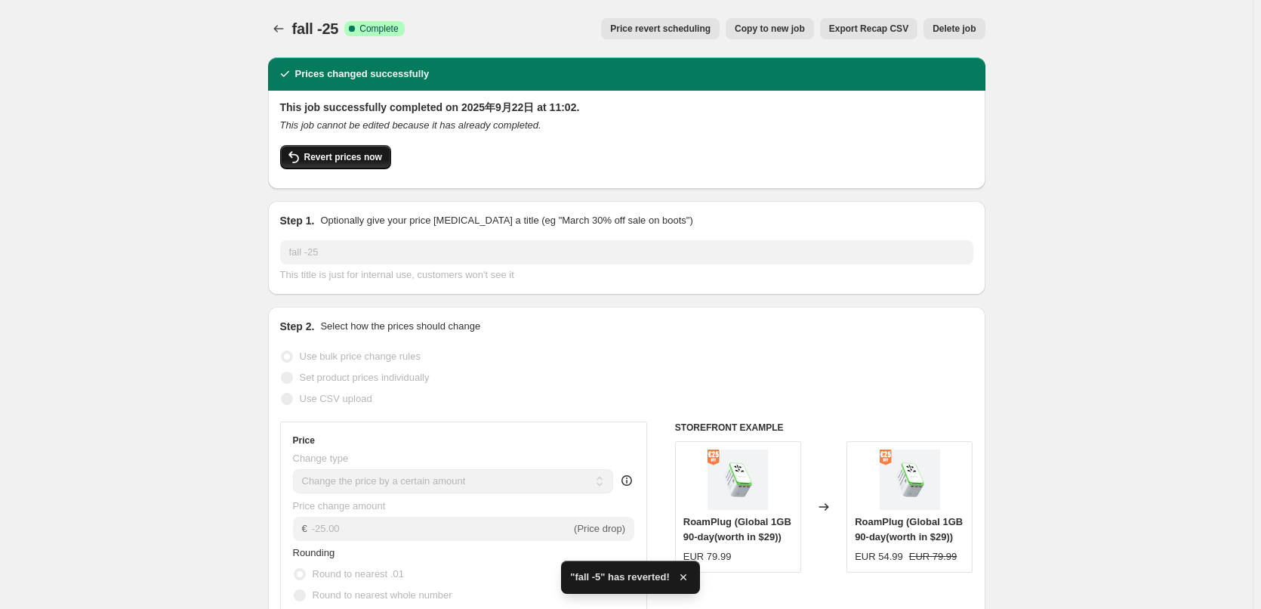
click at [346, 157] on span "Revert prices now" at bounding box center [343, 157] width 78 height 12
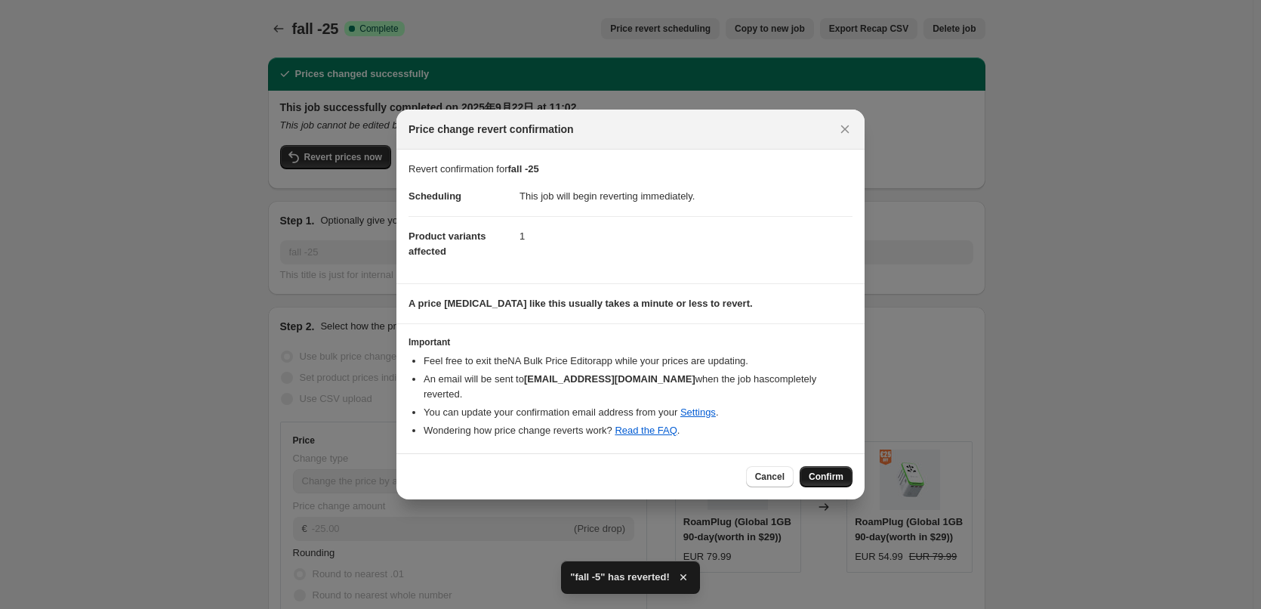
click at [823, 471] on span "Confirm" at bounding box center [826, 477] width 35 height 12
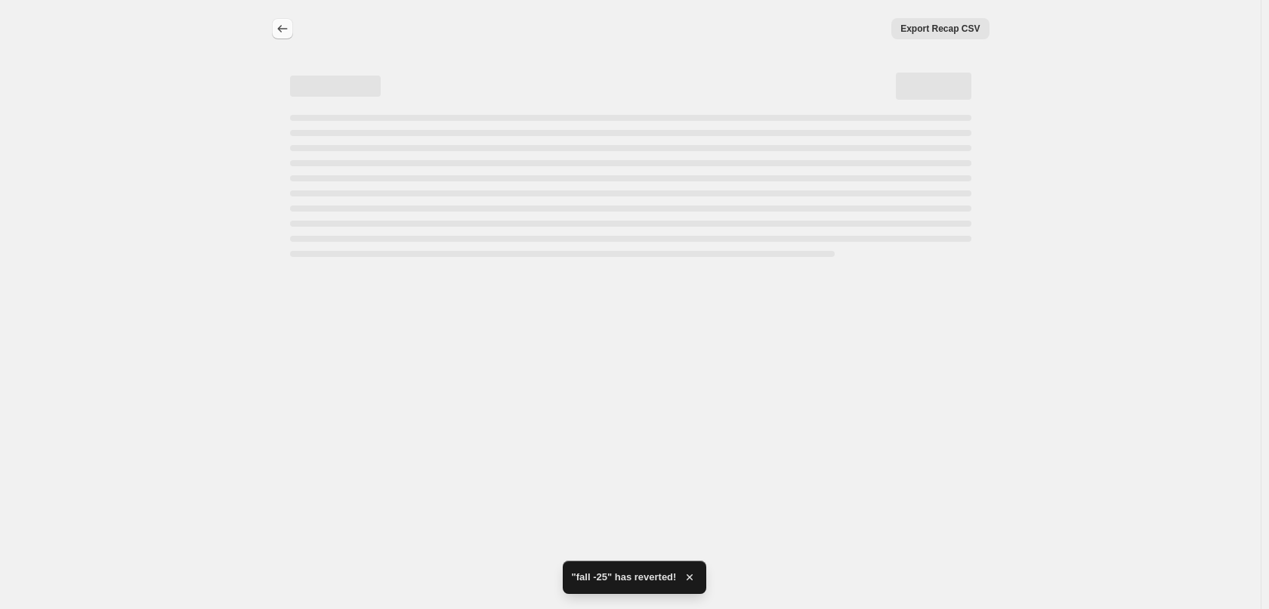
select select "by"
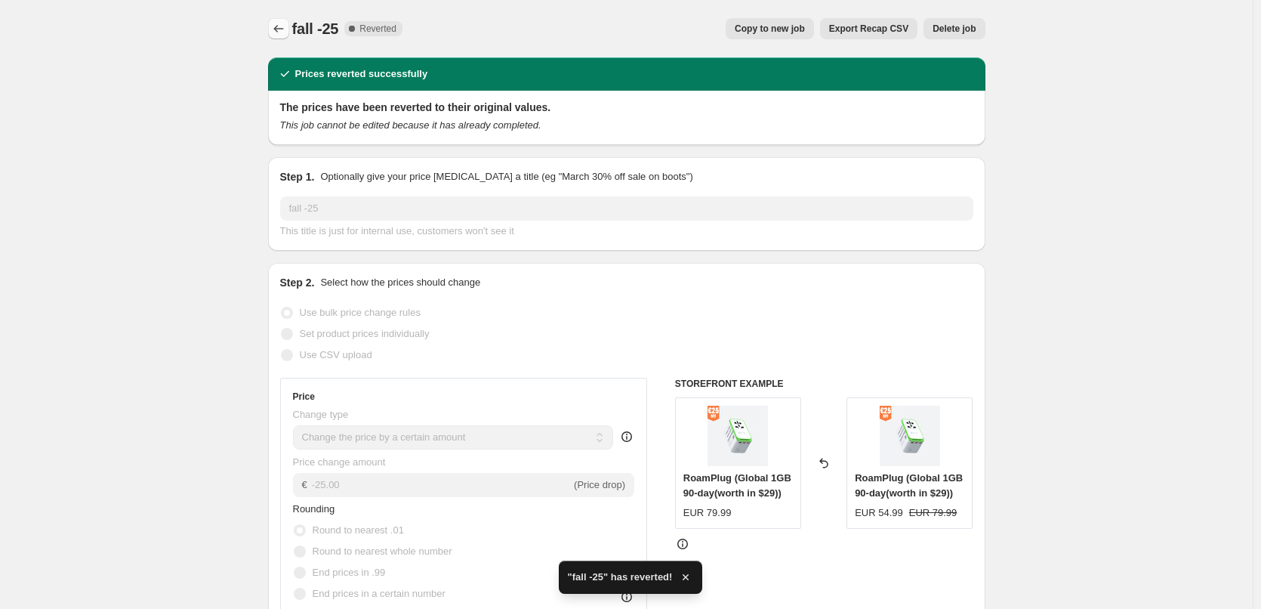
click at [278, 29] on icon "Price change jobs" at bounding box center [278, 29] width 10 height 8
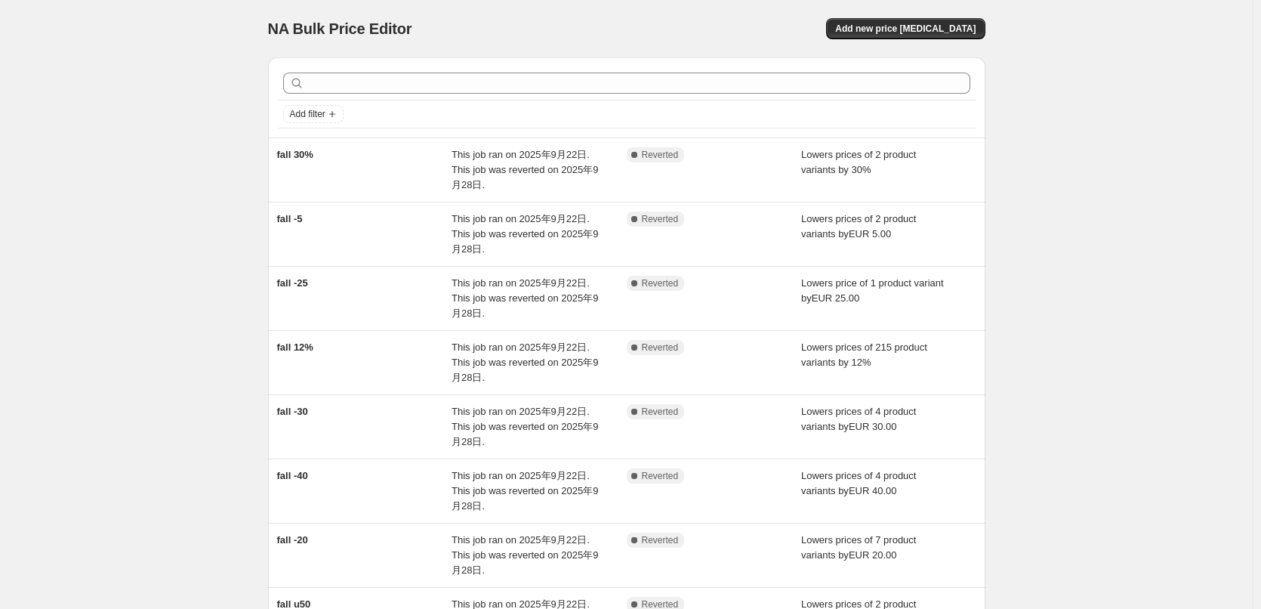
click at [1057, 397] on div "NA Bulk Price Editor. This page is ready NA Bulk Price Editor Add new price [ME…" at bounding box center [626, 464] width 1253 height 929
